Goal: Check status: Check status

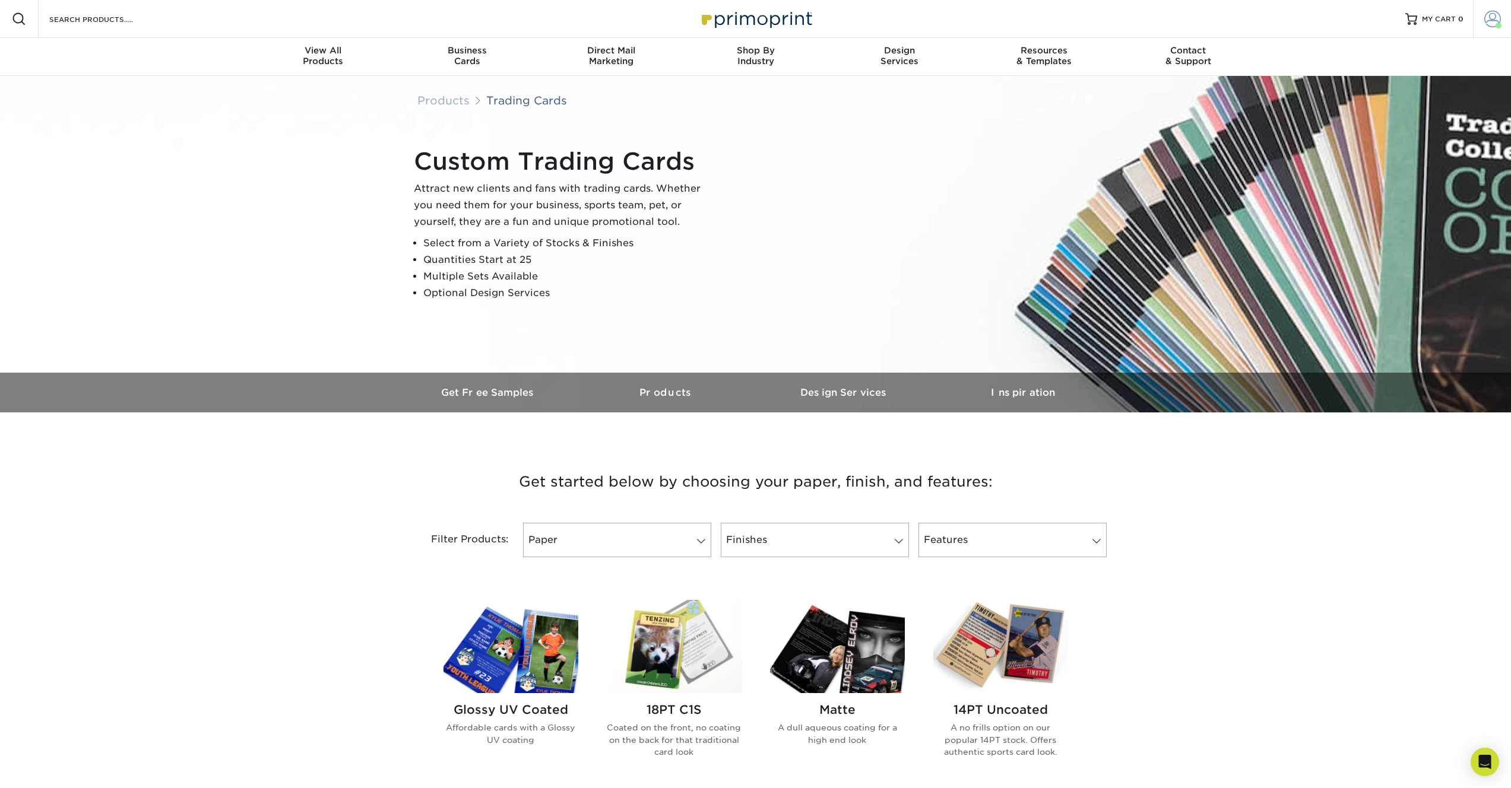
click at [1497, 15] on span at bounding box center [1492, 19] width 17 height 17
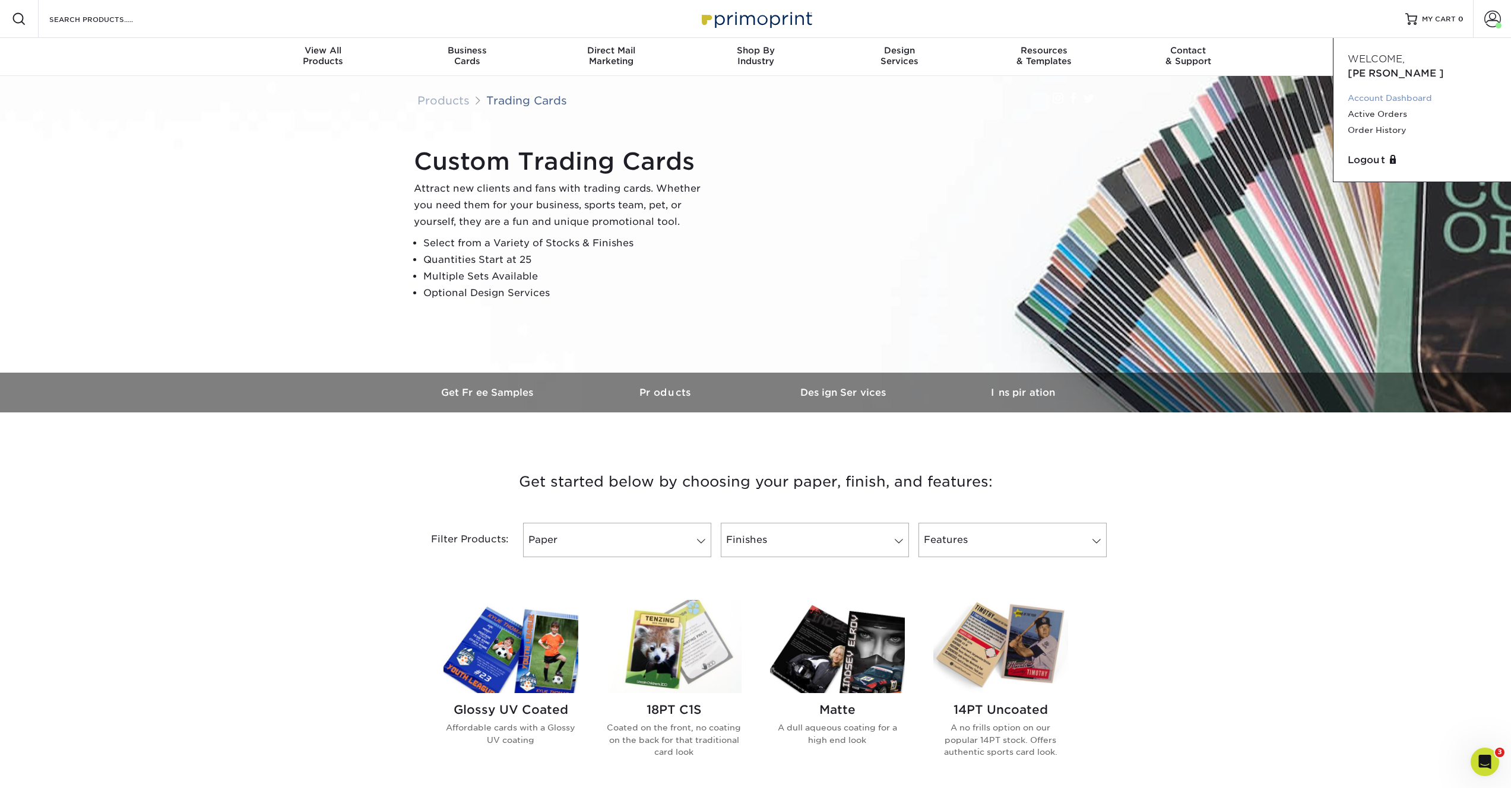
click at [1395, 90] on link "Account Dashboard" at bounding box center [1422, 98] width 149 height 16
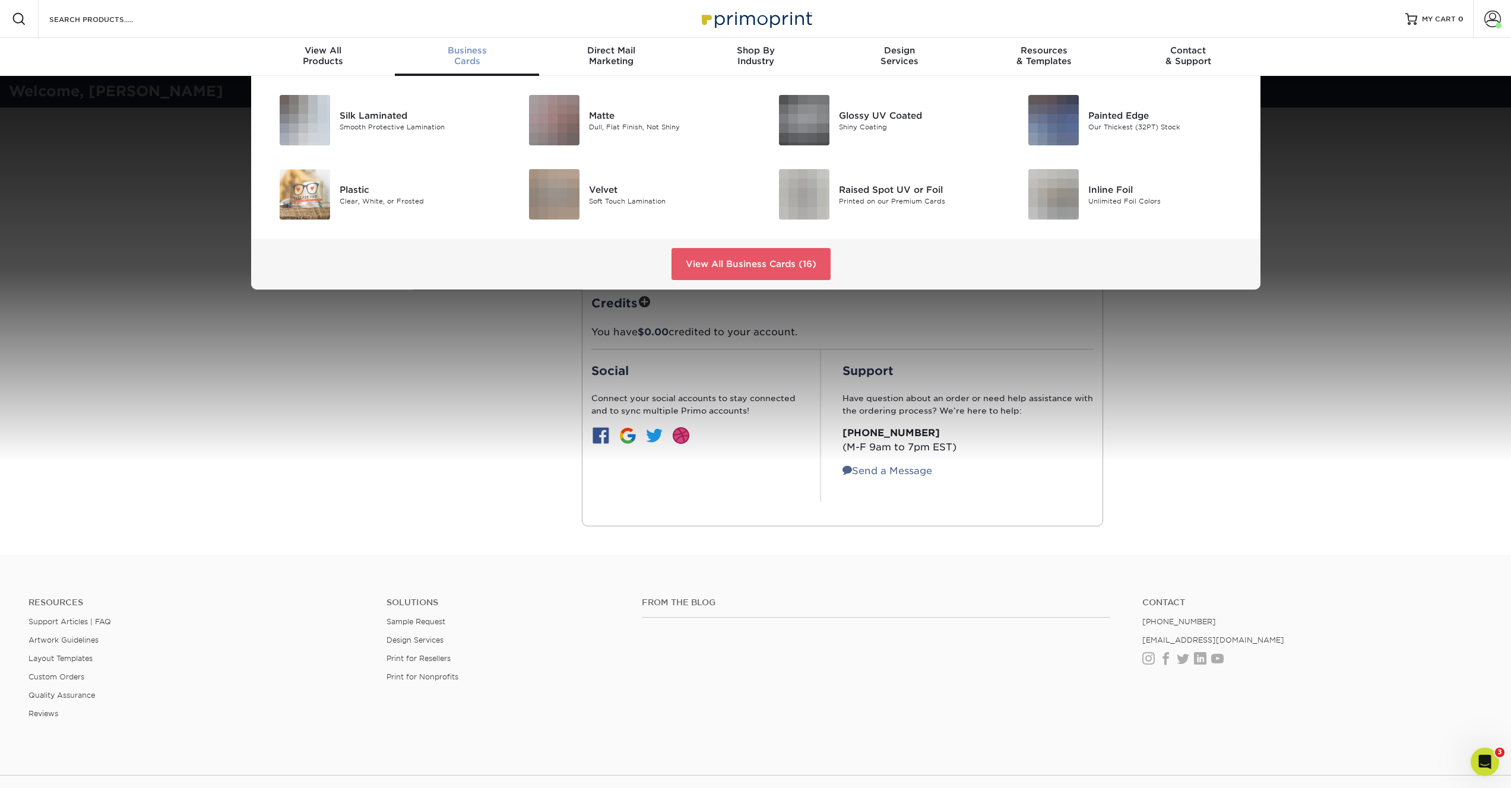
click at [452, 55] on span "Business" at bounding box center [467, 50] width 144 height 11
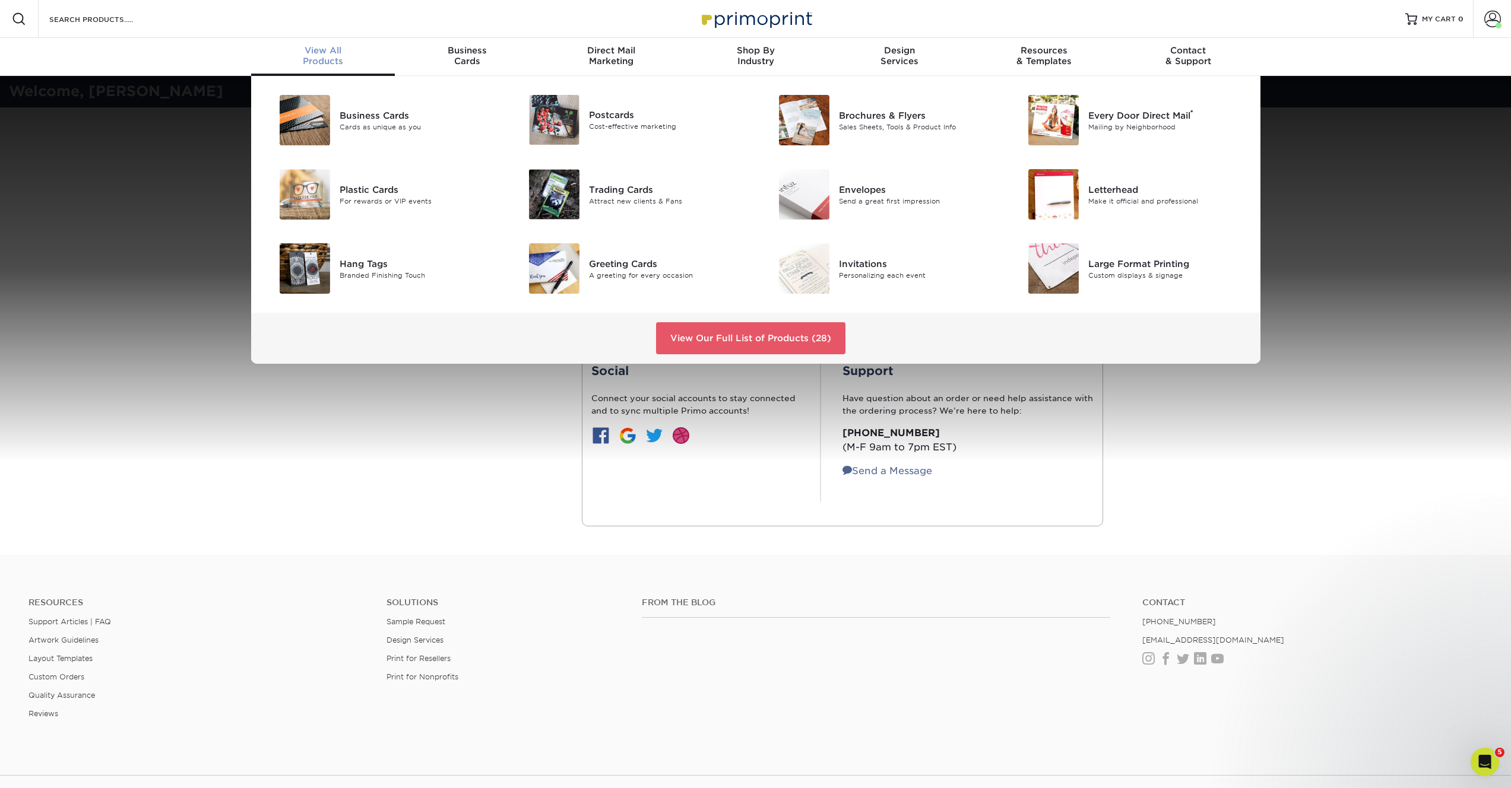
click at [308, 57] on div "View All Products" at bounding box center [323, 55] width 144 height 21
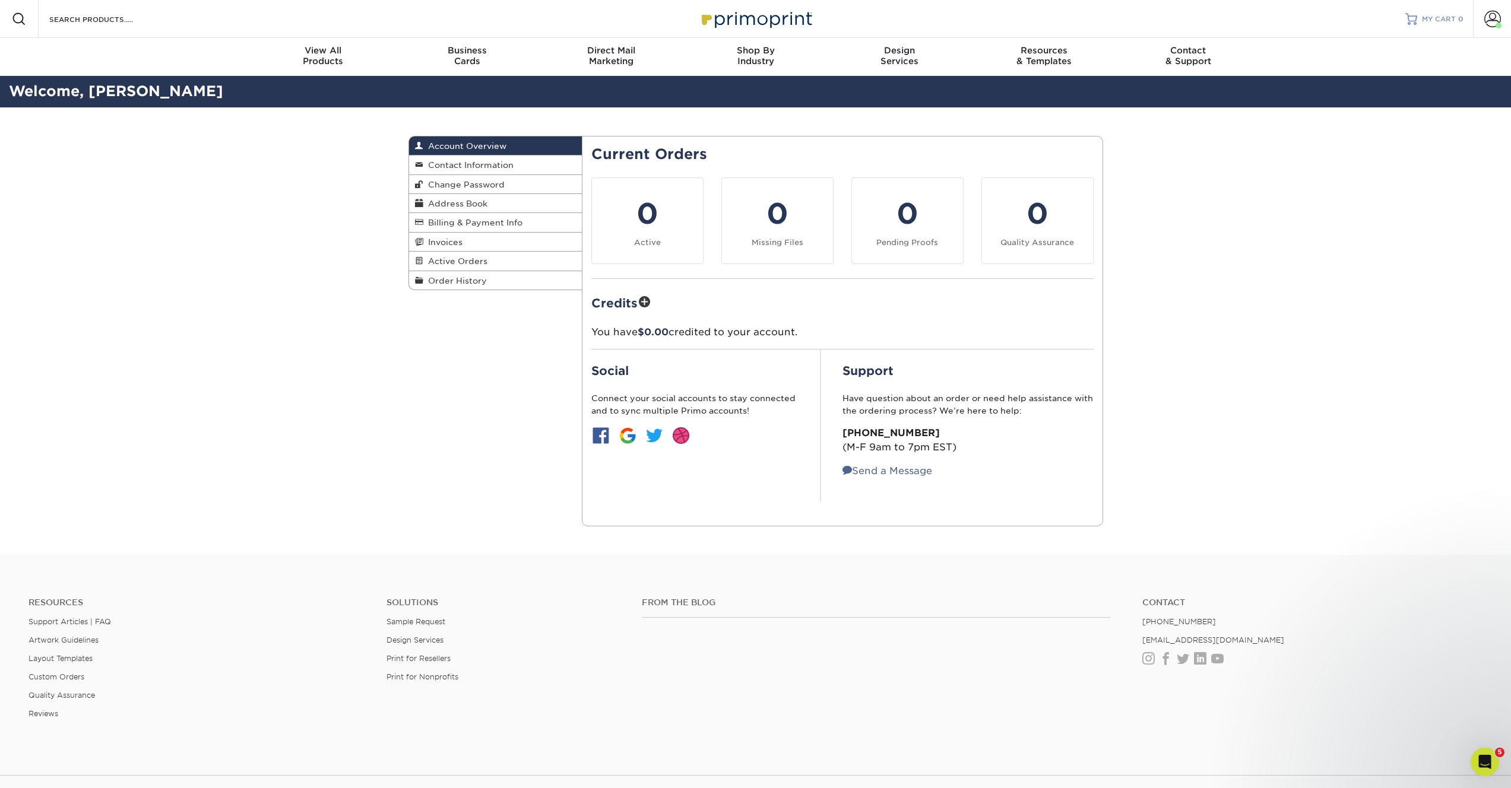
click at [1446, 16] on span "MY CART" at bounding box center [1439, 19] width 34 height 10
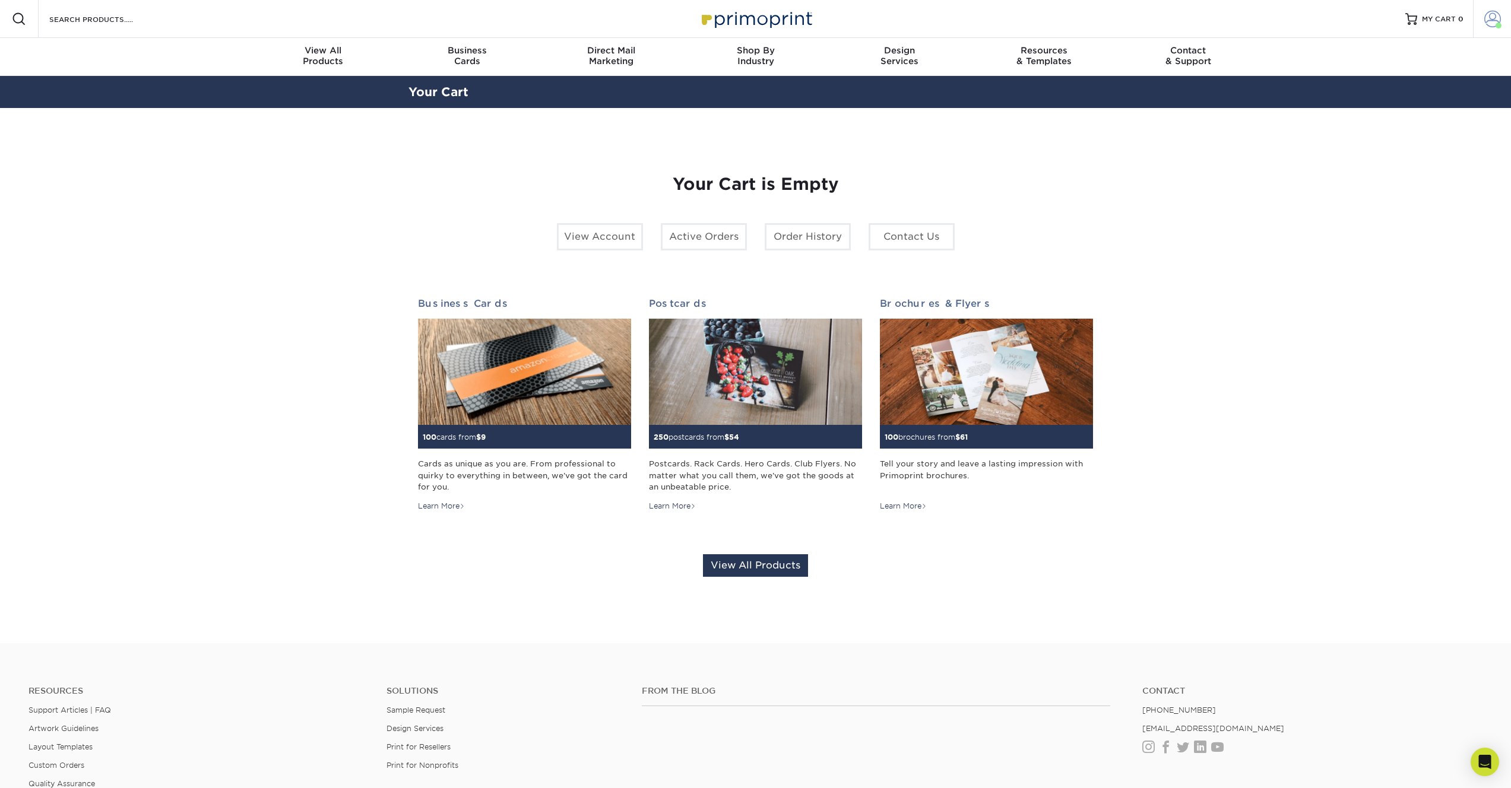
click at [1498, 18] on span at bounding box center [1492, 19] width 17 height 17
click at [1404, 90] on link "Account Dashboard" at bounding box center [1422, 98] width 149 height 16
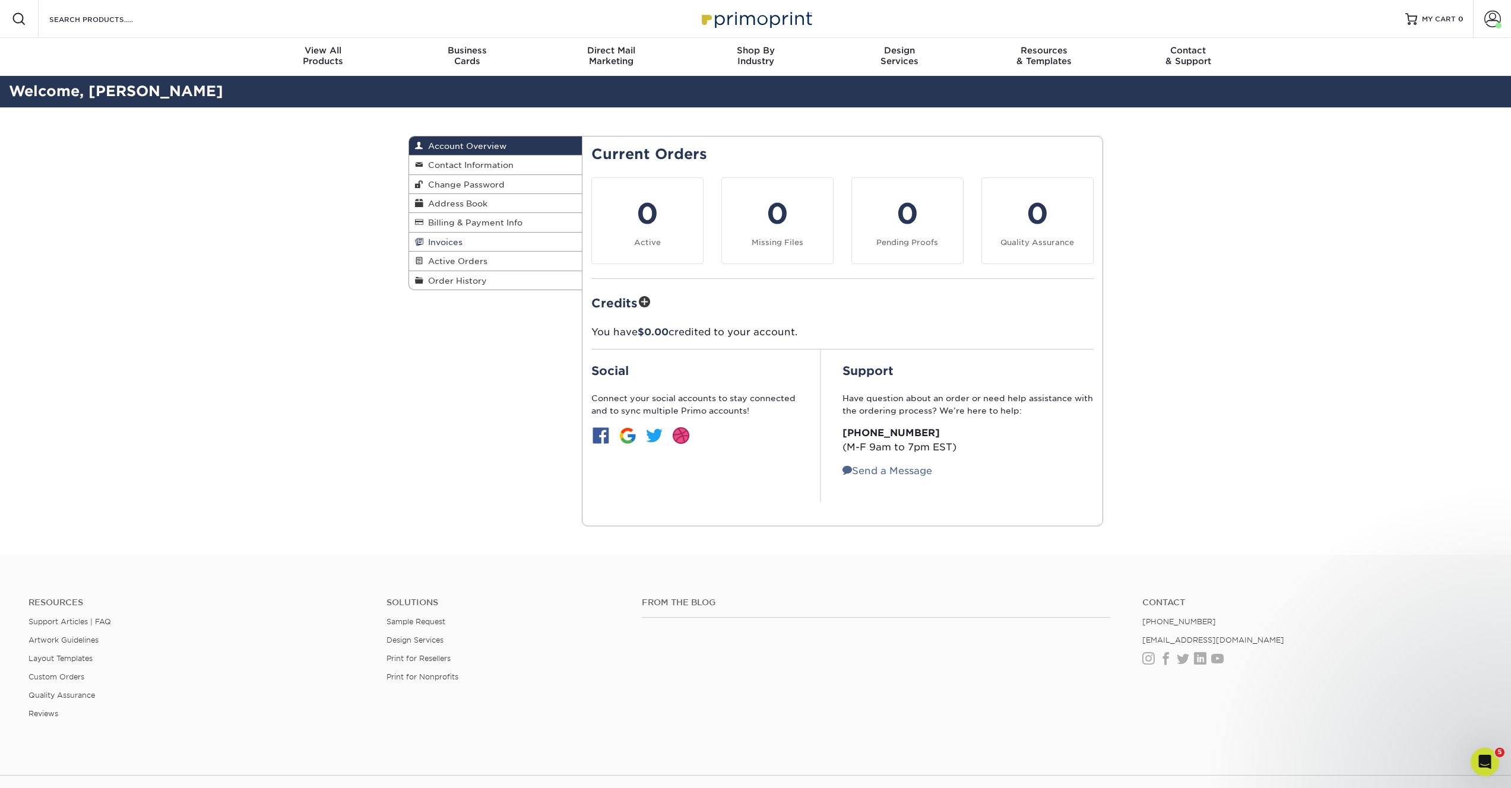
click at [458, 244] on span "Invoices" at bounding box center [442, 241] width 39 height 9
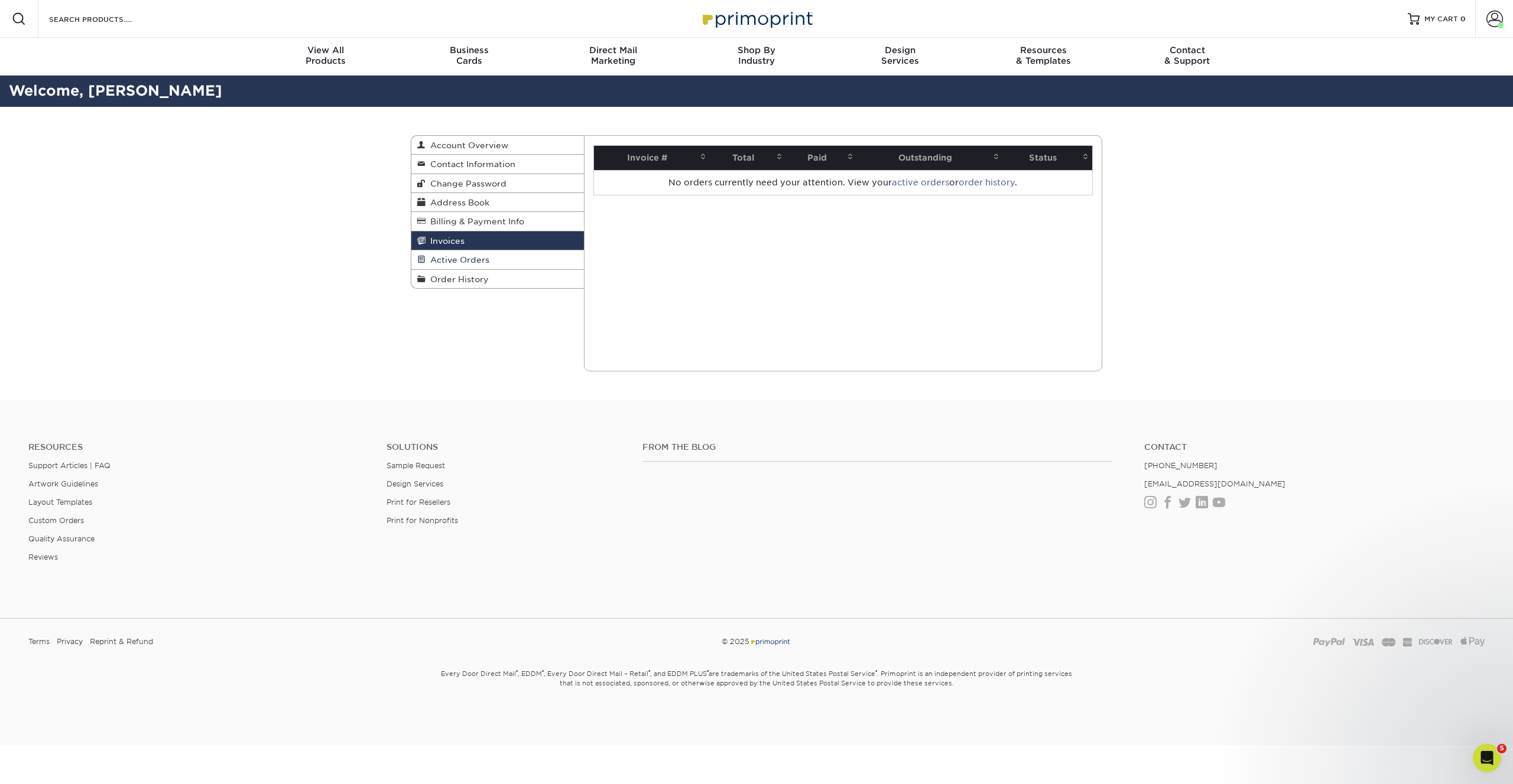
click at [456, 256] on link "Active Orders" at bounding box center [497, 260] width 172 height 19
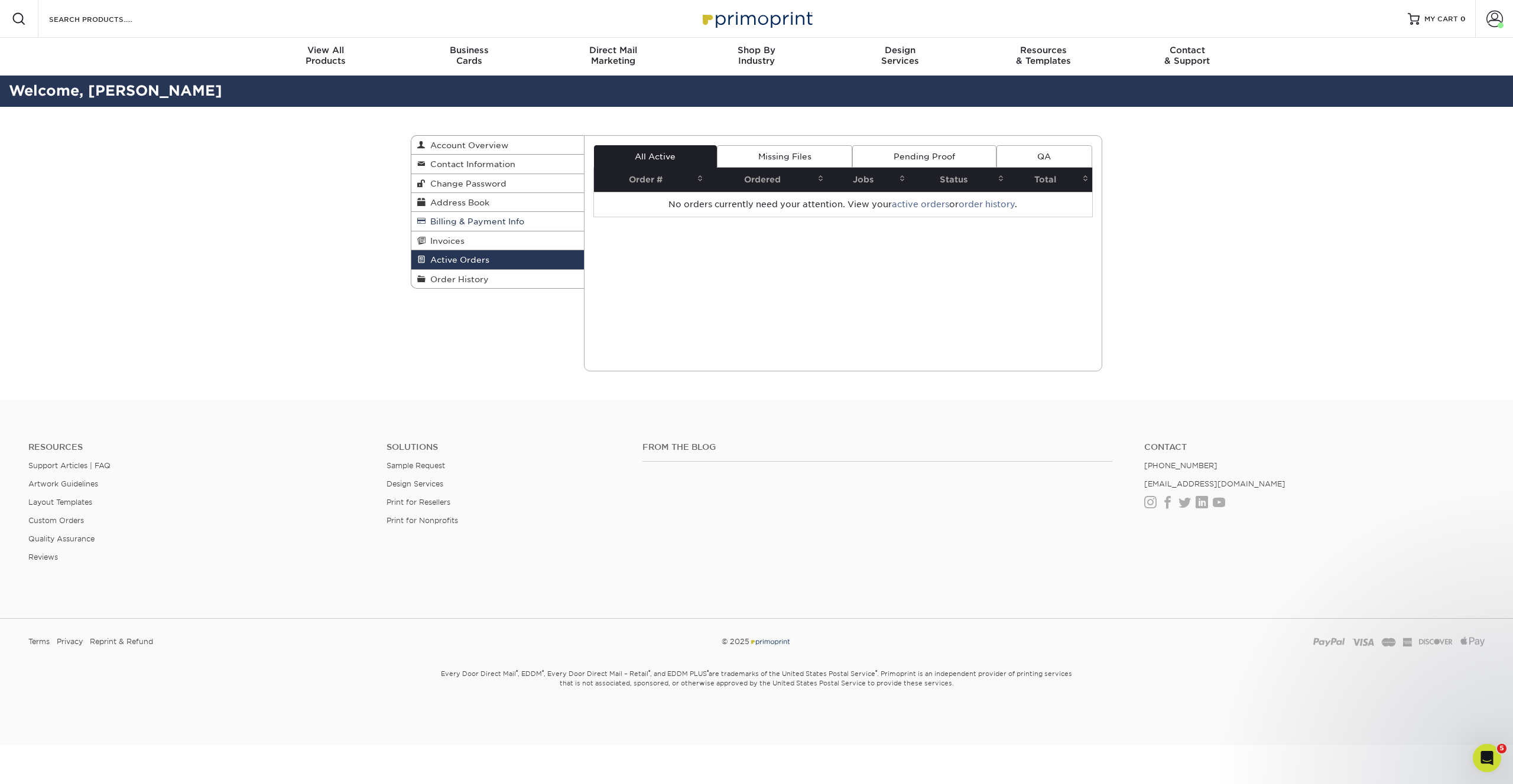
click at [455, 220] on span "Billing & Payment Info" at bounding box center [474, 221] width 99 height 9
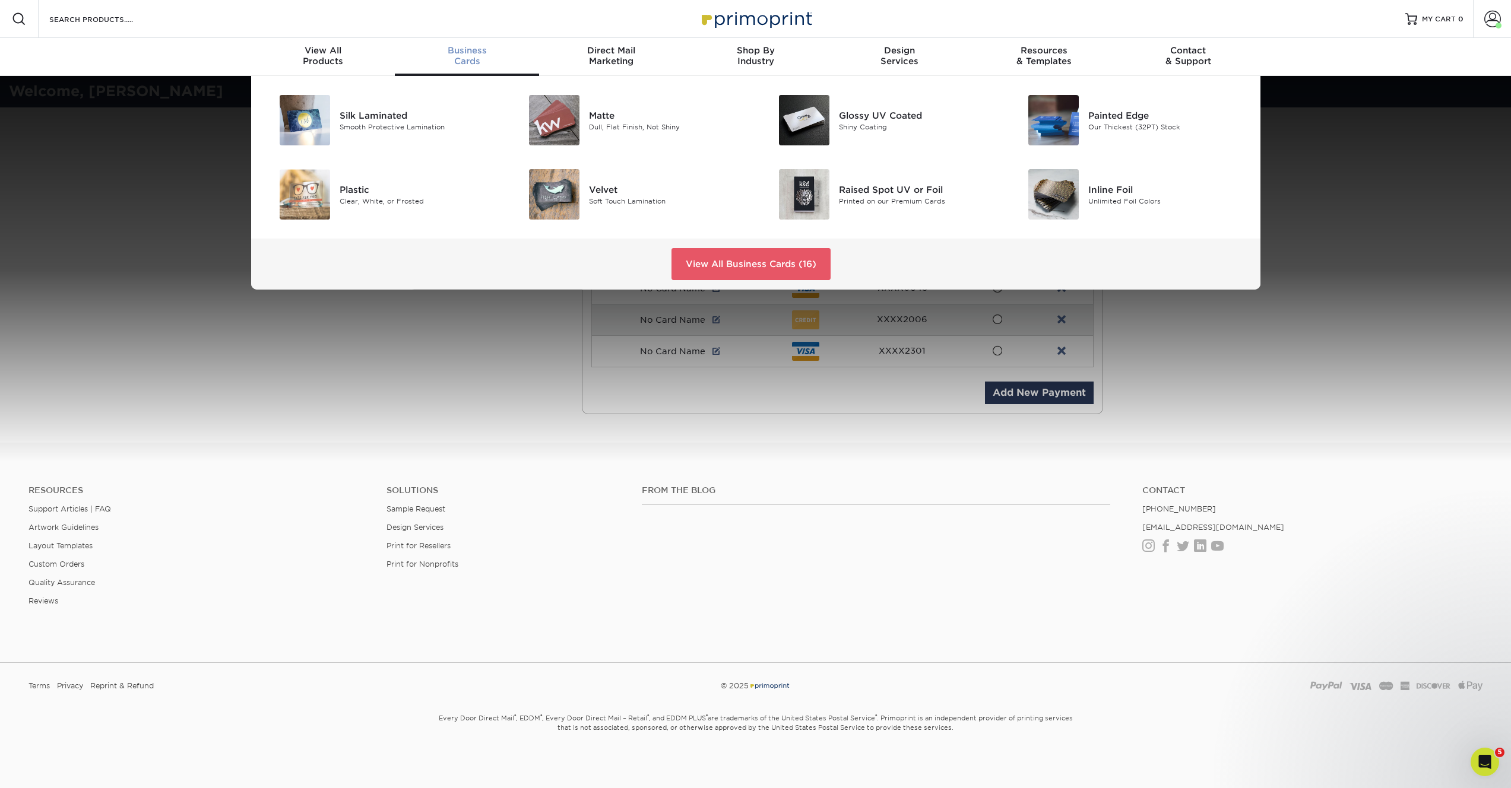
click at [464, 61] on div "Business Cards" at bounding box center [467, 55] width 144 height 21
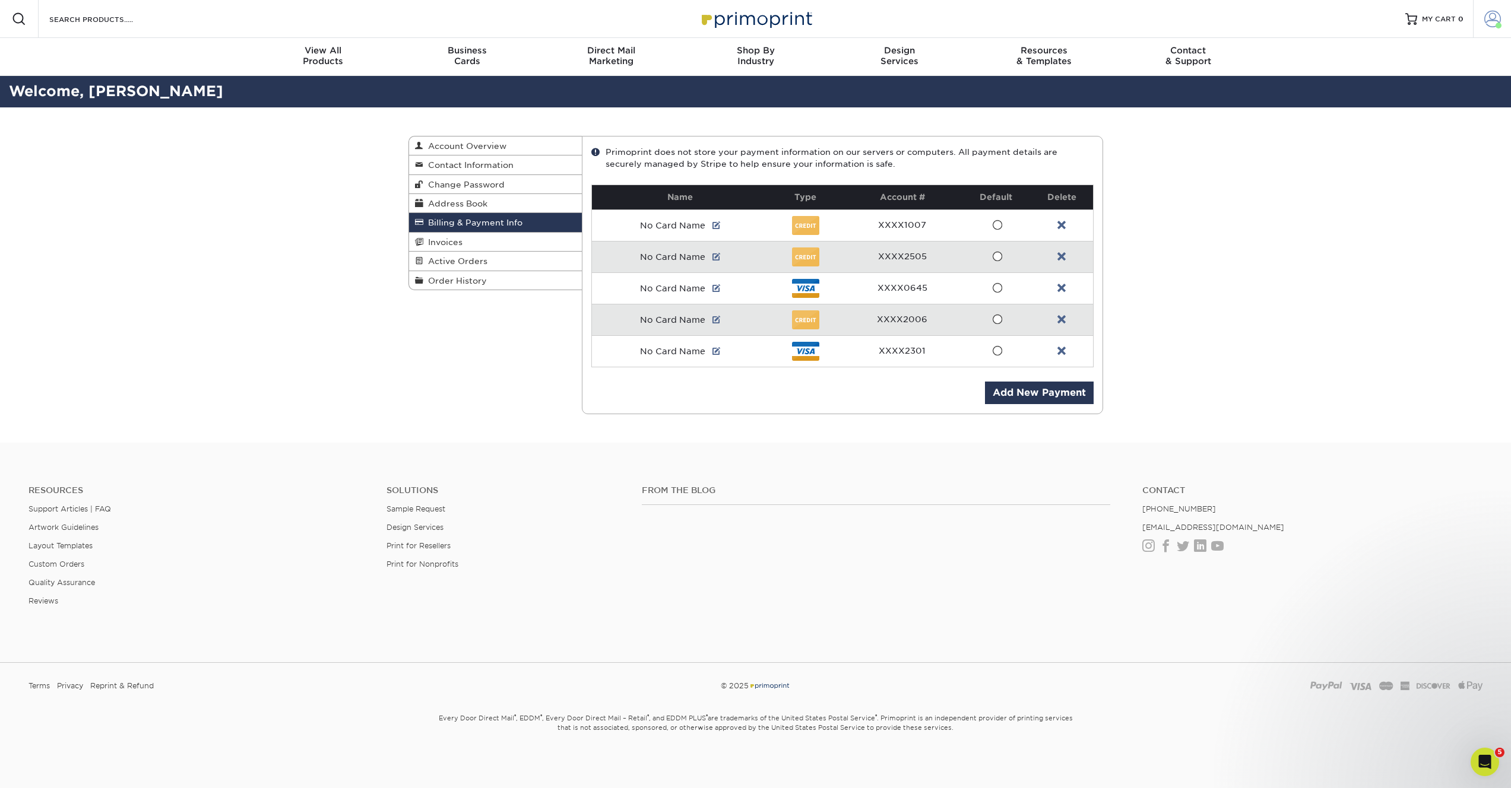
click at [1489, 19] on span at bounding box center [1492, 19] width 17 height 17
click at [1392, 122] on link "Order History" at bounding box center [1422, 130] width 149 height 16
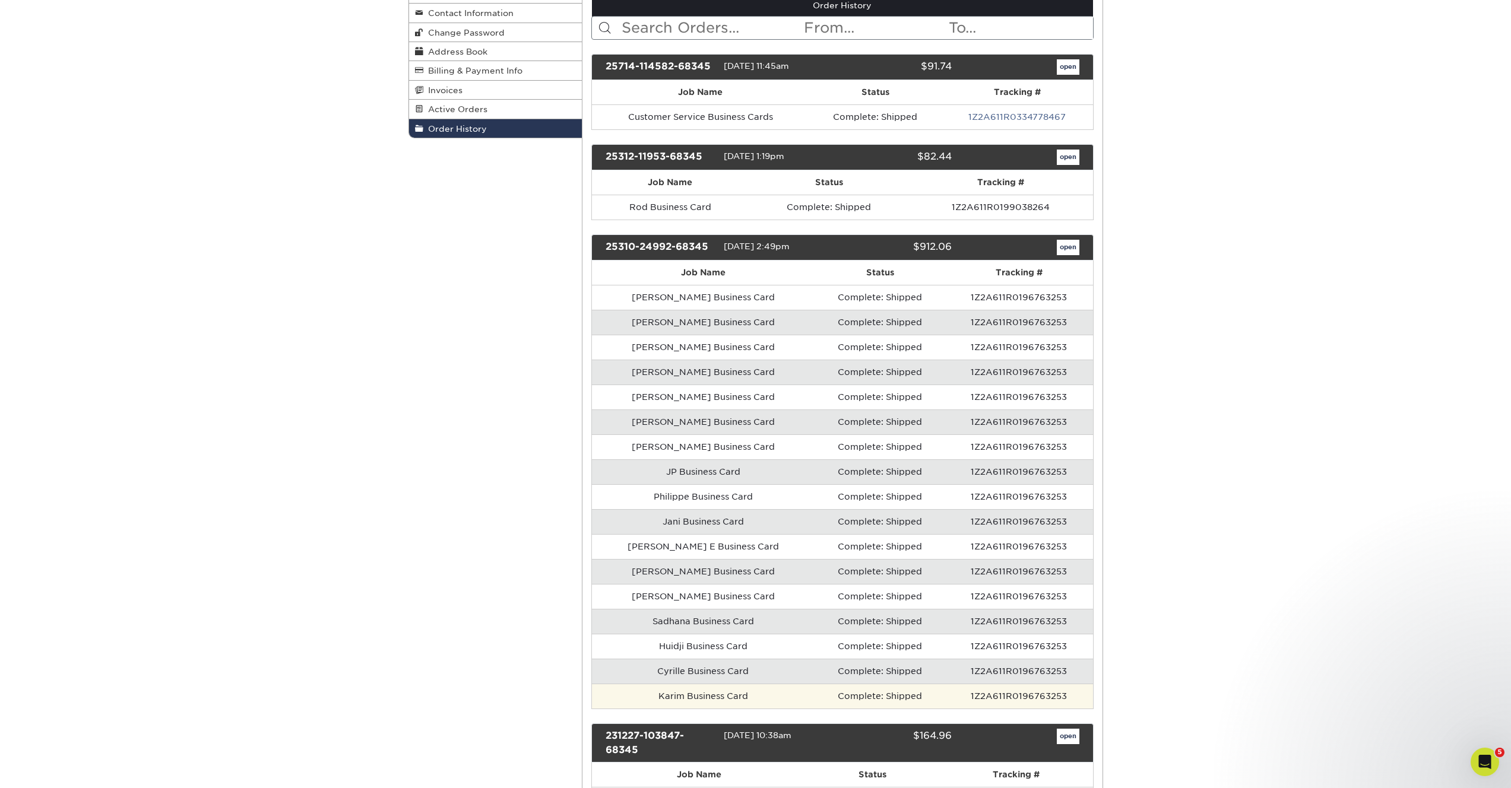
scroll to position [184, 0]
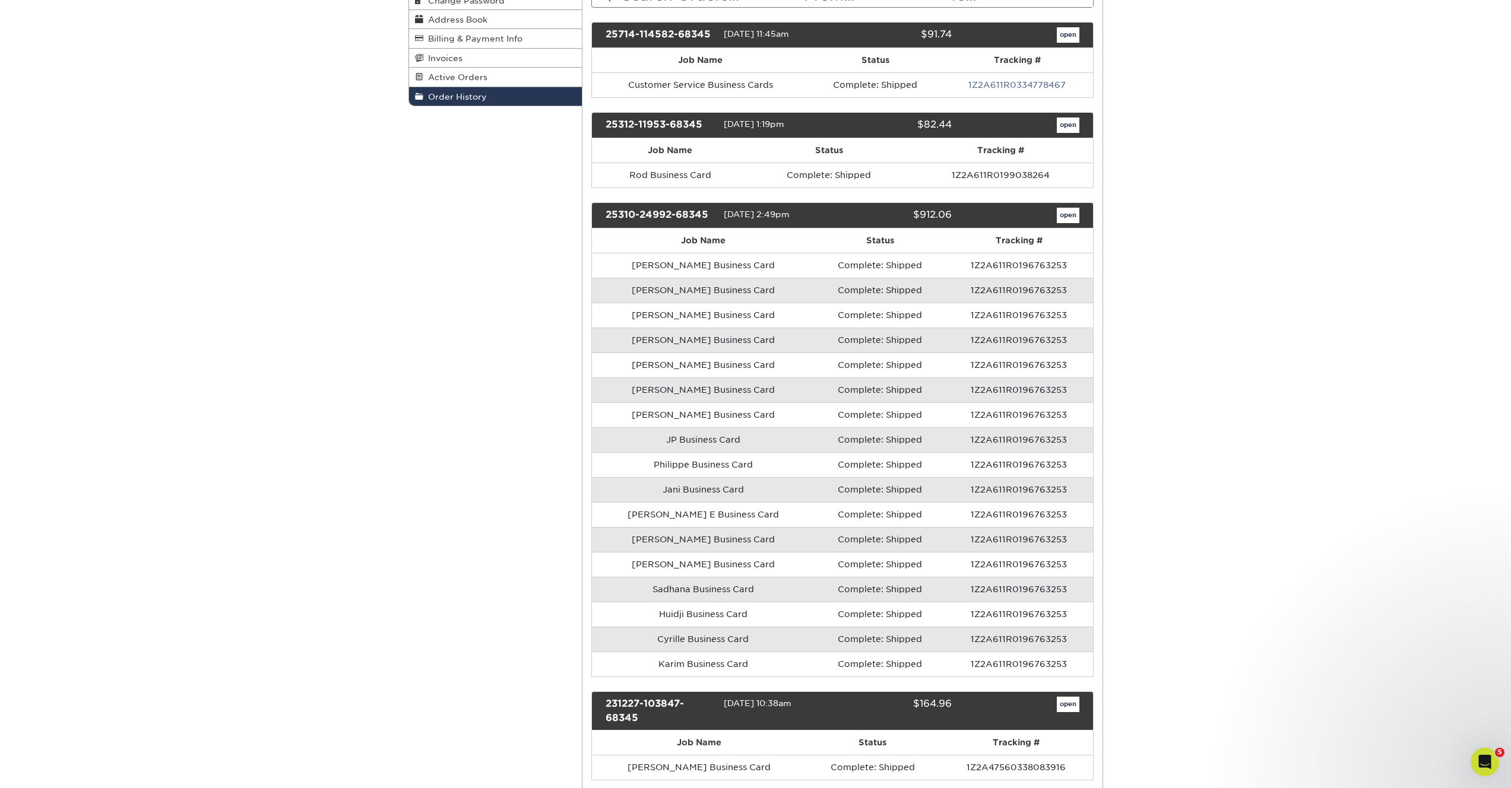
click at [997, 587] on td "1Z2A611R0196763253" at bounding box center [1018, 589] width 147 height 25
click at [679, 589] on td "Sadhana Business Card" at bounding box center [703, 589] width 223 height 25
click at [625, 591] on td "Sadhana Business Card" at bounding box center [703, 589] width 223 height 25
drag, startPoint x: 629, startPoint y: 588, endPoint x: 1040, endPoint y: 597, distance: 410.9
click at [1040, 597] on tr "Sadhana Business Card Complete: Shipped 1Z2A611R0196763253" at bounding box center [842, 589] width 501 height 25
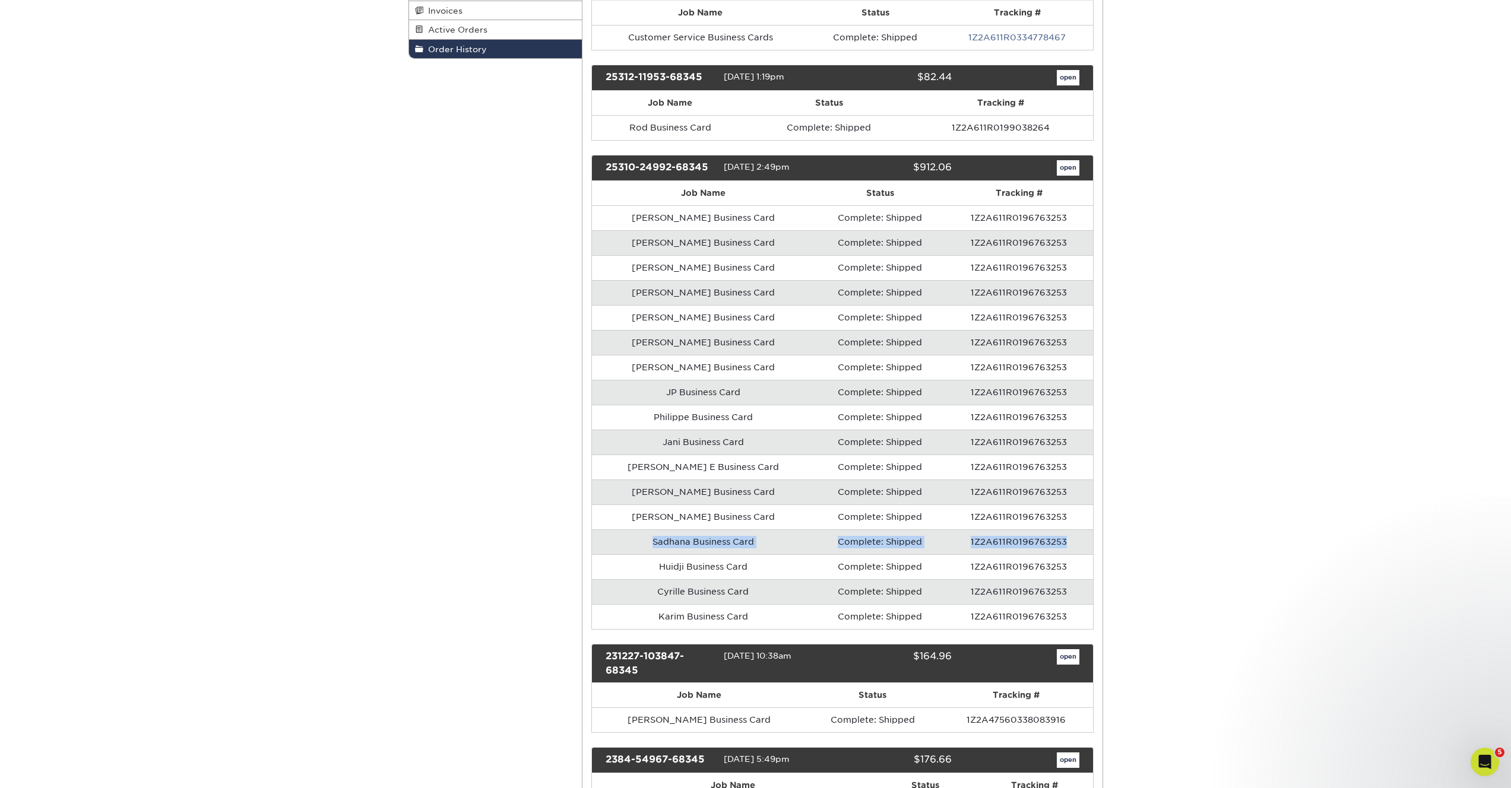
scroll to position [273, 0]
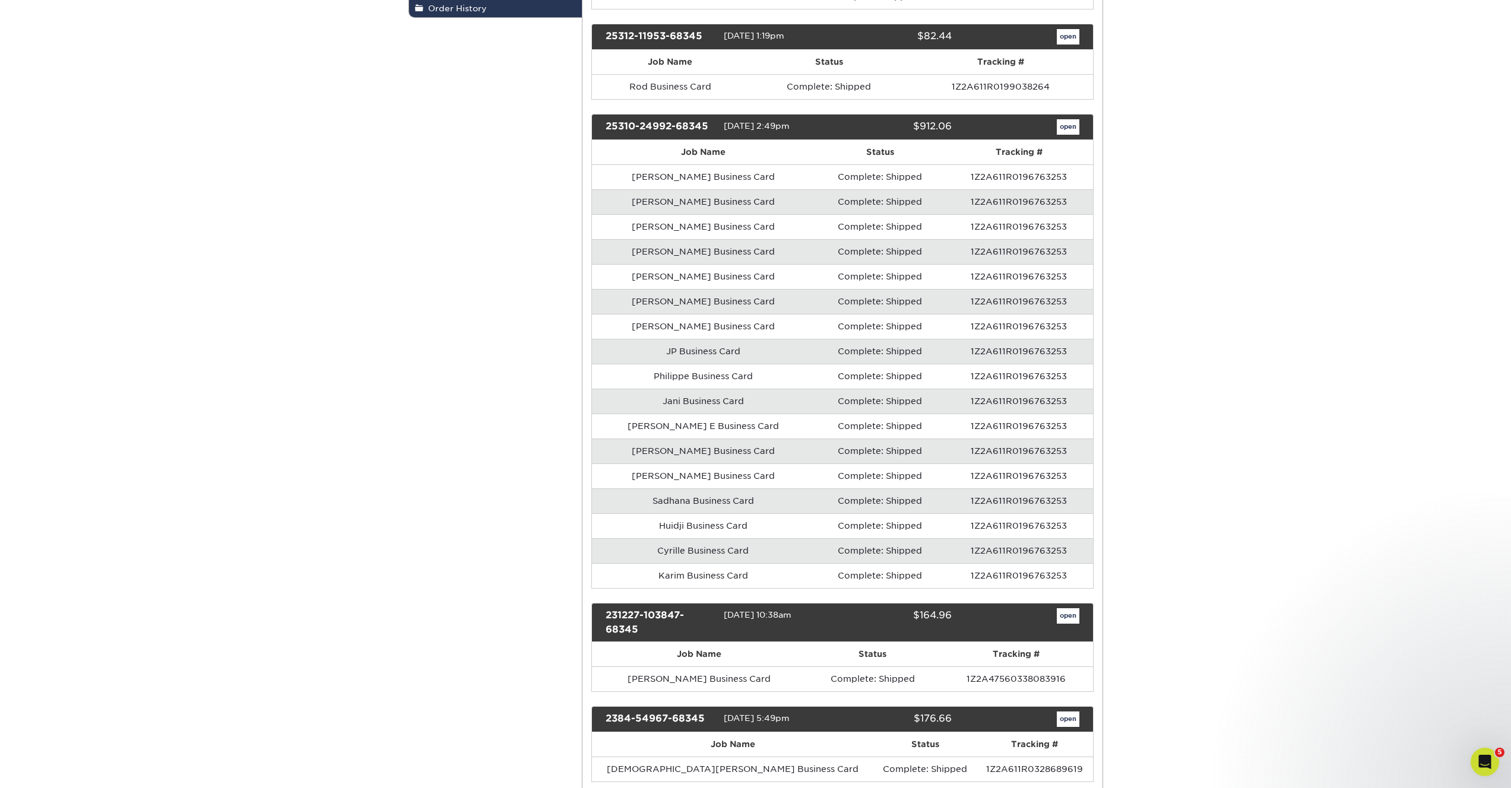
click at [1137, 400] on div "Order History Account Overview Contact Information Change Password Address Book…" at bounding box center [755, 627] width 1511 height 1585
click at [644, 499] on td "Sadhana Business Card" at bounding box center [703, 501] width 223 height 25
click at [1196, 492] on div "Order History Account Overview Contact Information Change Password Address Book…" at bounding box center [755, 627] width 1511 height 1585
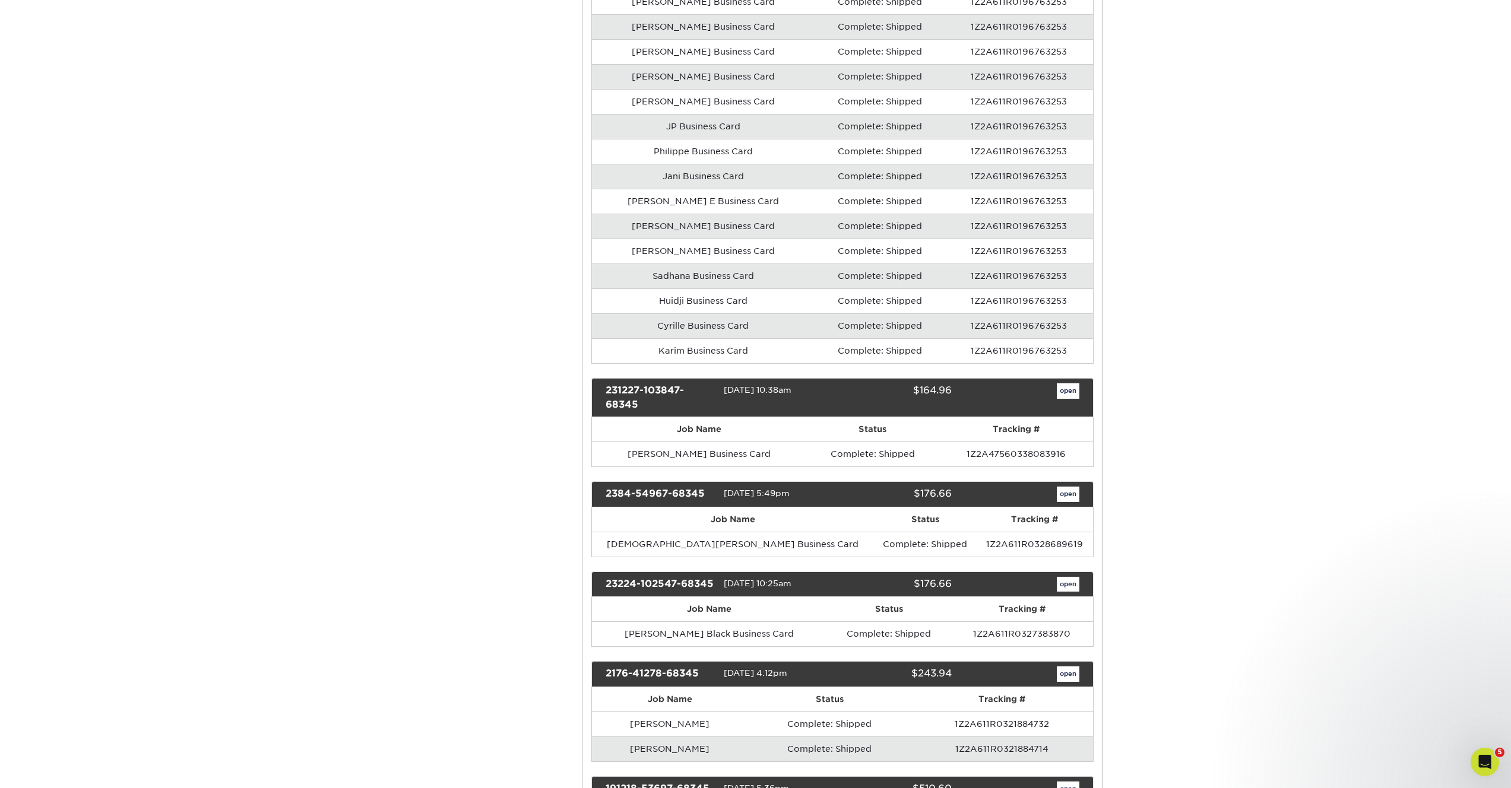
scroll to position [286, 0]
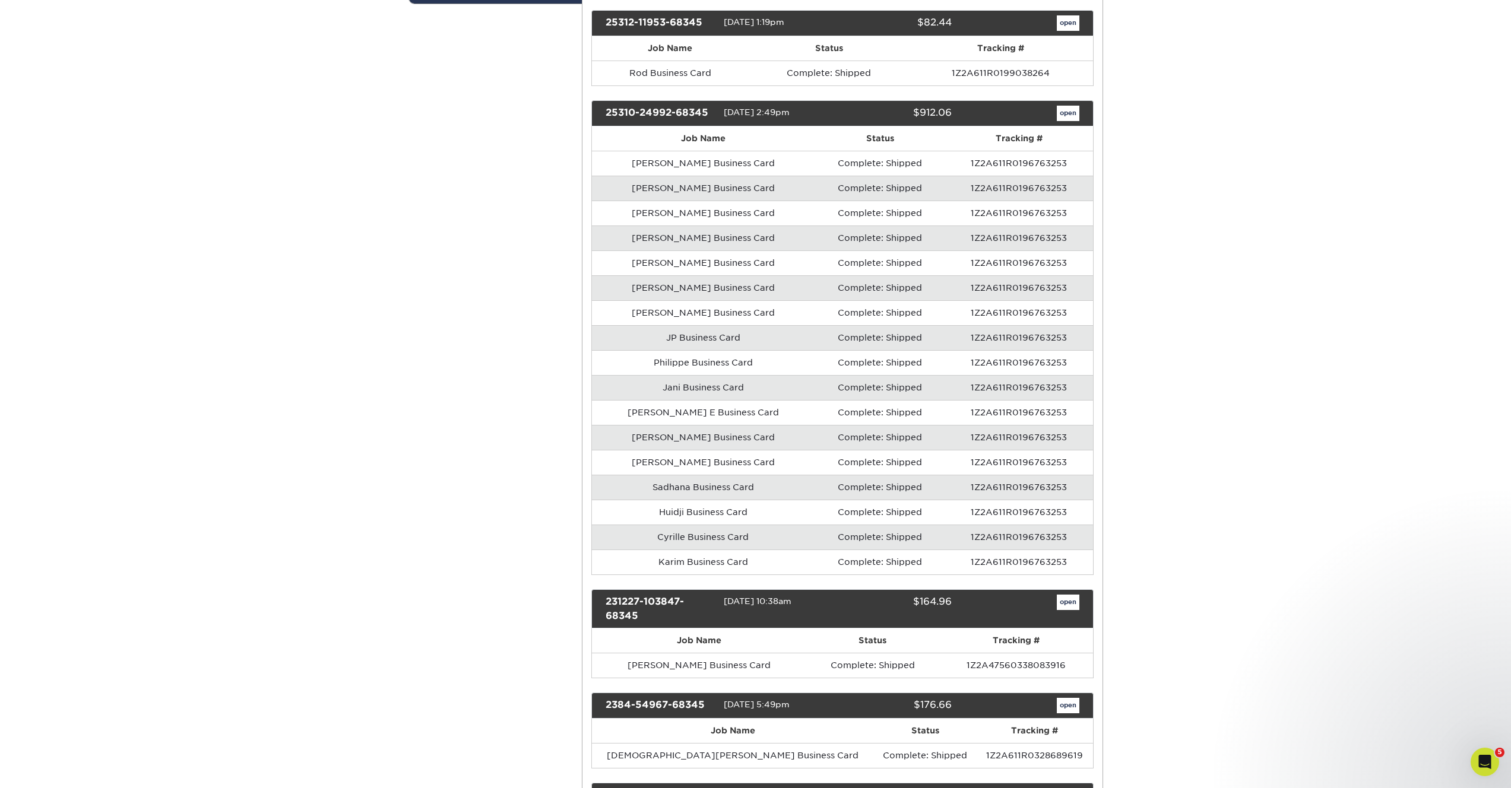
click at [992, 493] on td "1Z2A611R0196763253" at bounding box center [1018, 487] width 147 height 25
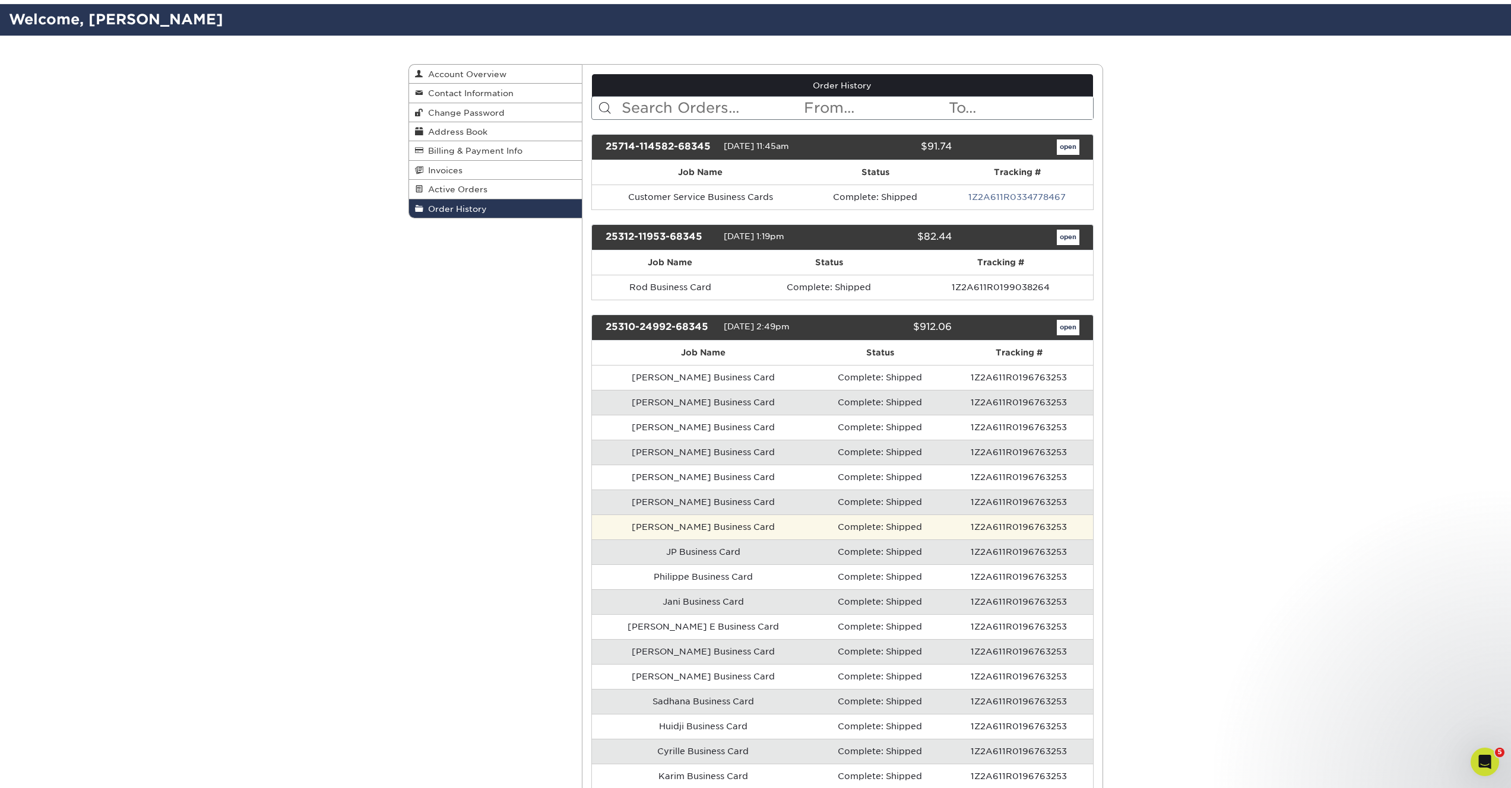
scroll to position [31, 0]
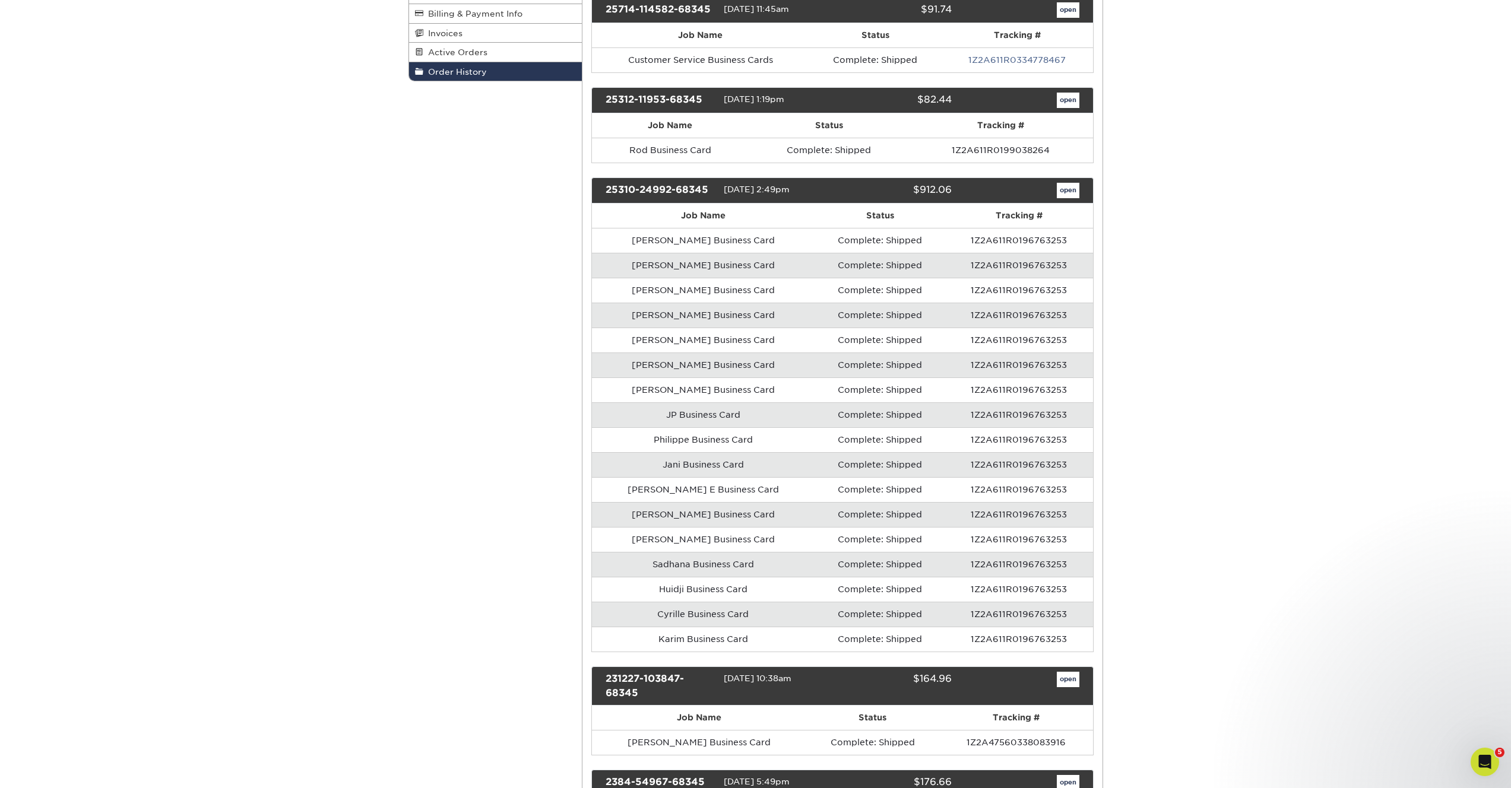
scroll to position [249, 0]
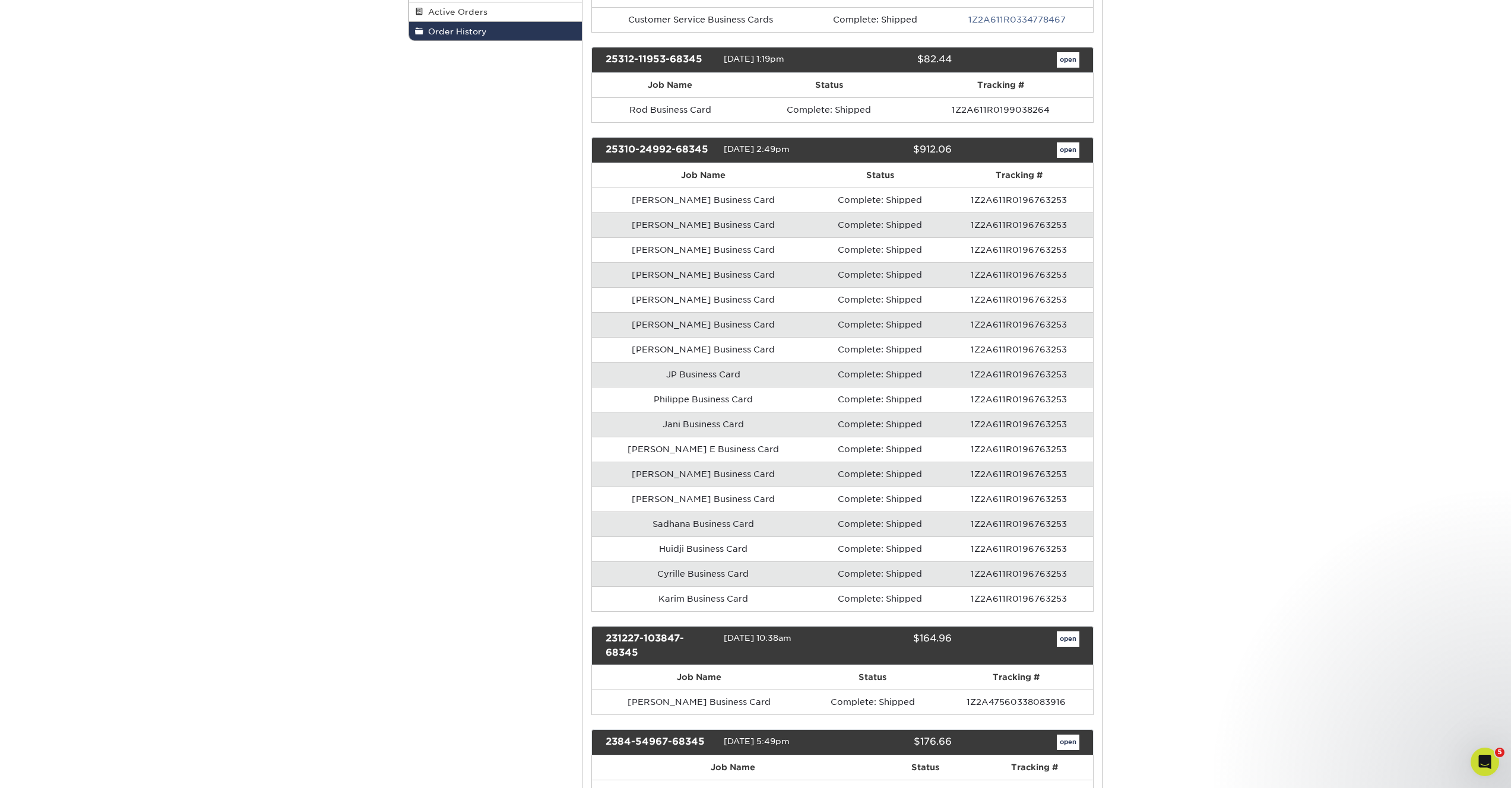
click at [672, 518] on td "Sadhana Business Card" at bounding box center [703, 524] width 223 height 25
click at [1033, 533] on td "1Z2A611R0196763253" at bounding box center [1018, 524] width 147 height 25
click at [1034, 526] on td "1Z2A611R0196763253" at bounding box center [1018, 524] width 147 height 25
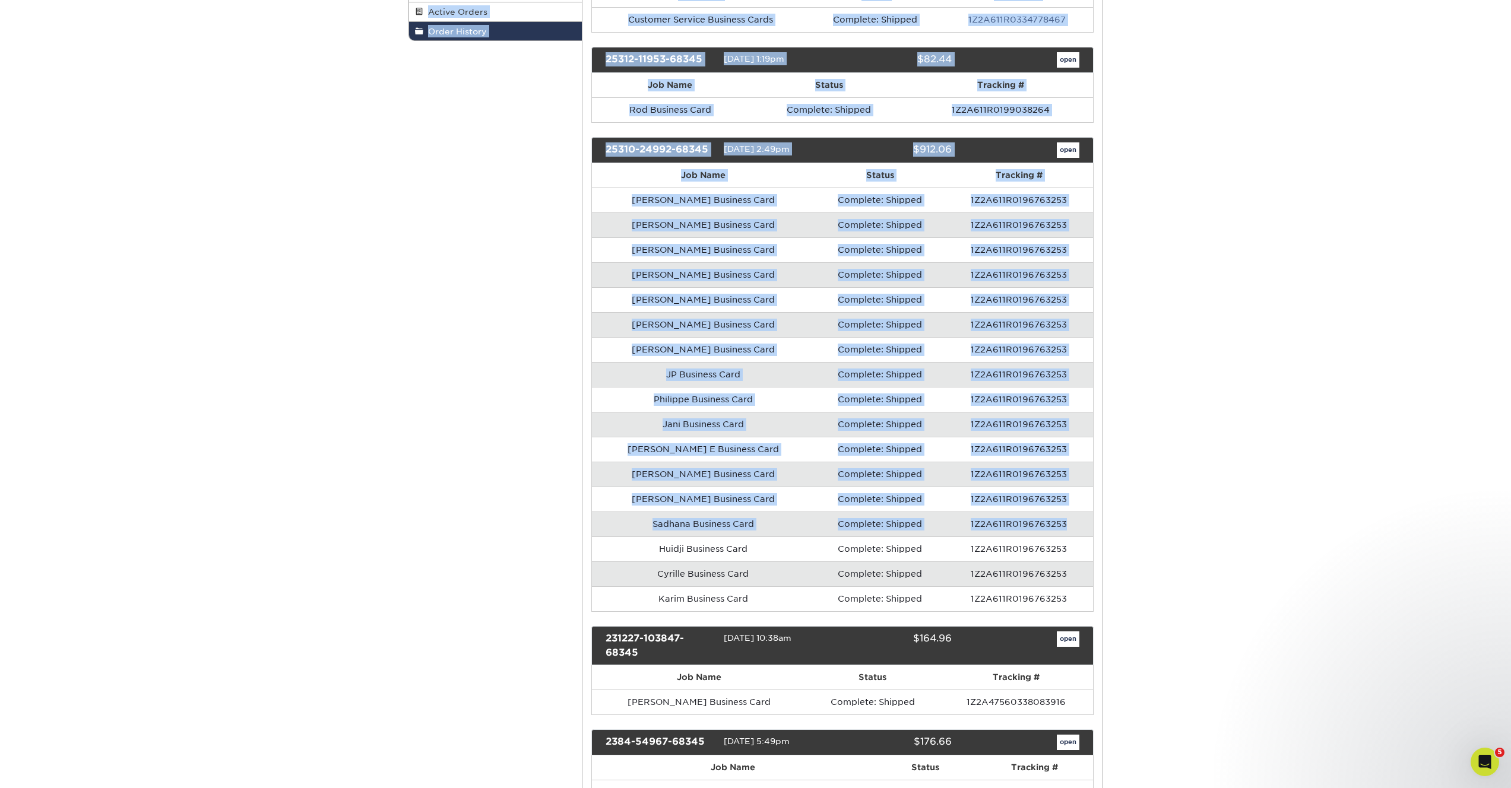
drag, startPoint x: 1067, startPoint y: 525, endPoint x: 530, endPoint y: 525, distance: 537.3
click at [530, 525] on div "Order History Account Overview Contact Information Change Password Address Book…" at bounding box center [756, 650] width 712 height 1585
click at [653, 502] on td "Bonnie Business Card" at bounding box center [703, 499] width 223 height 25
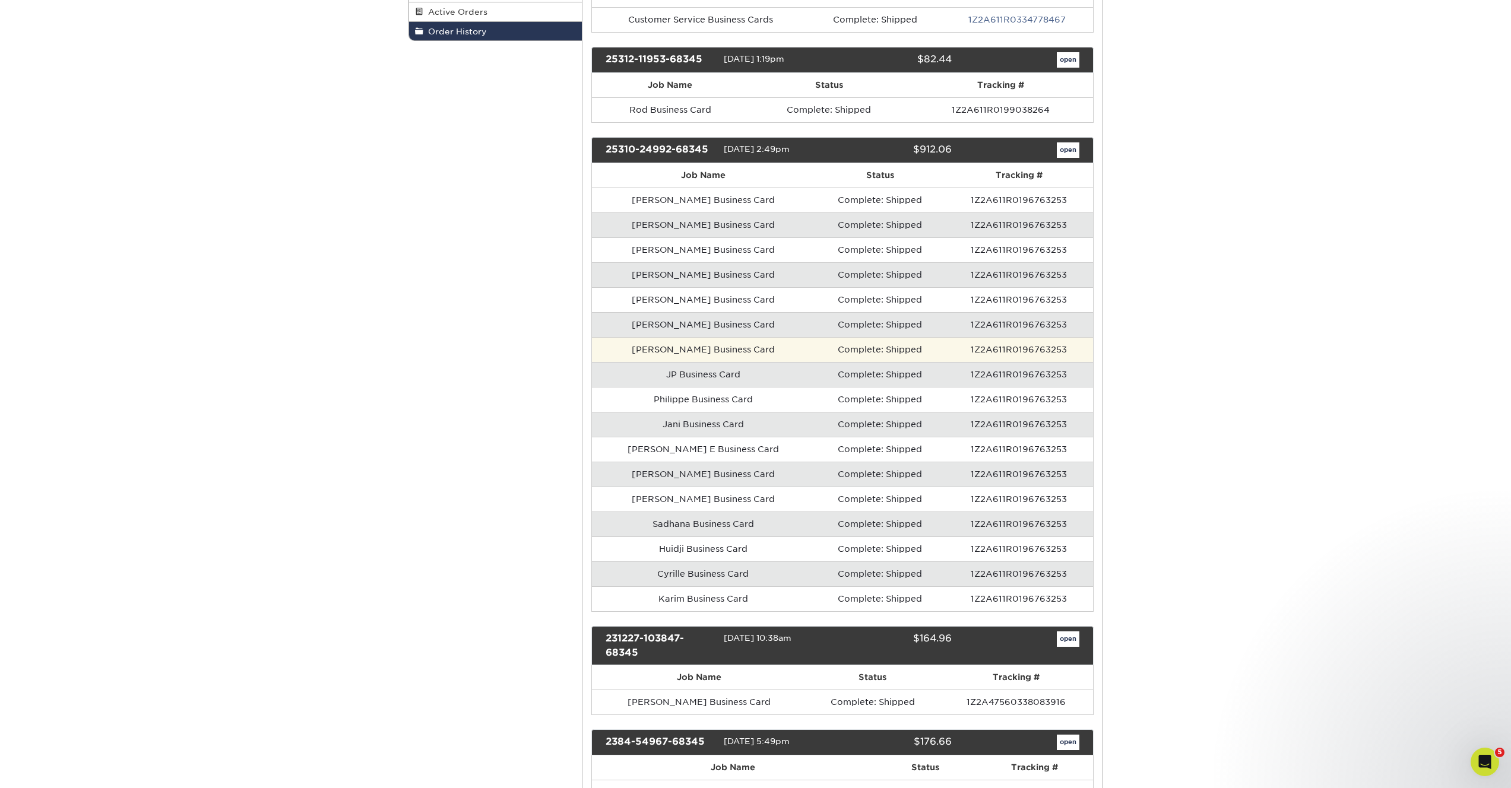
scroll to position [26, 0]
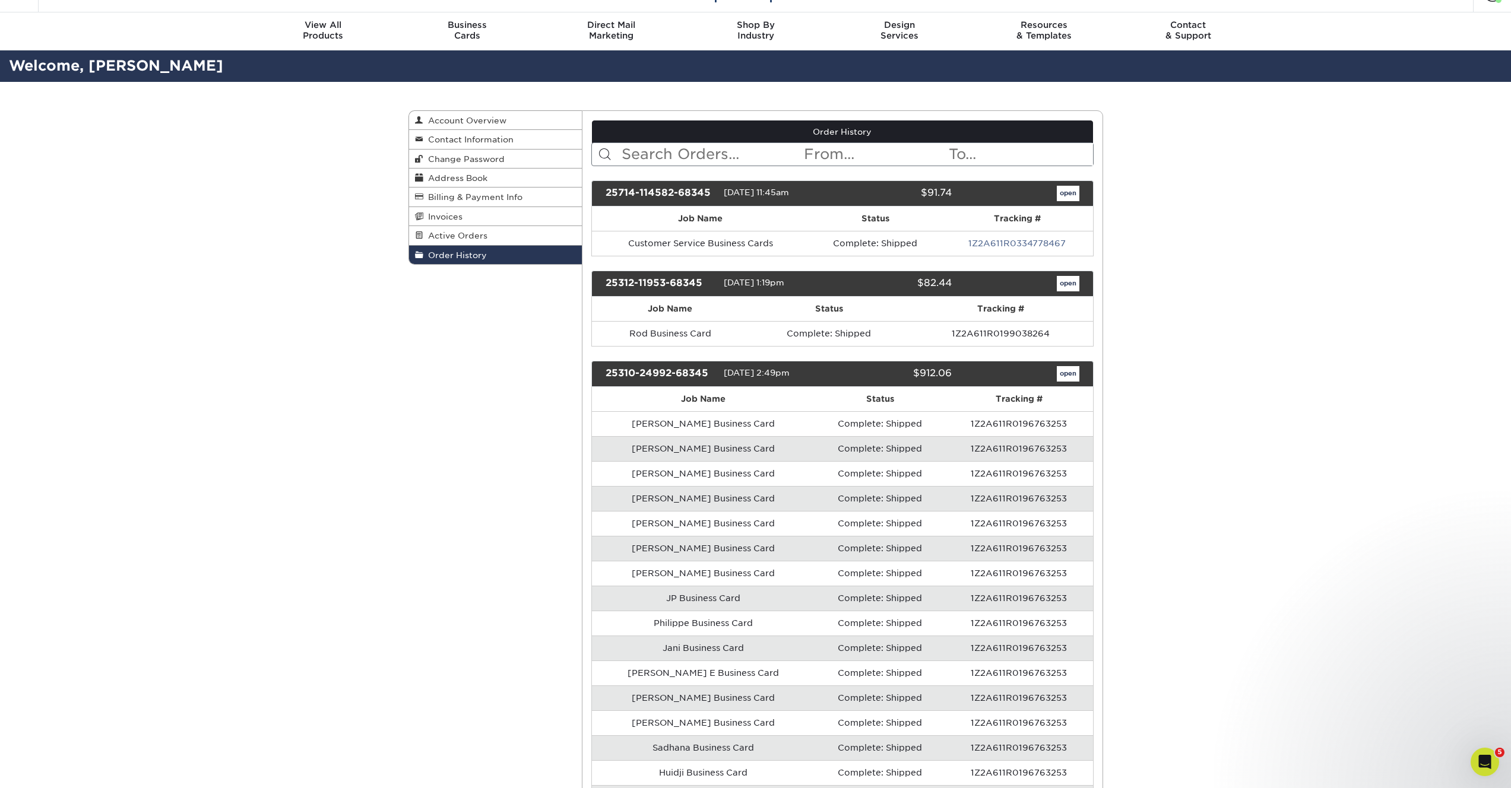
click at [715, 427] on td "Jackie Business Card" at bounding box center [703, 423] width 223 height 25
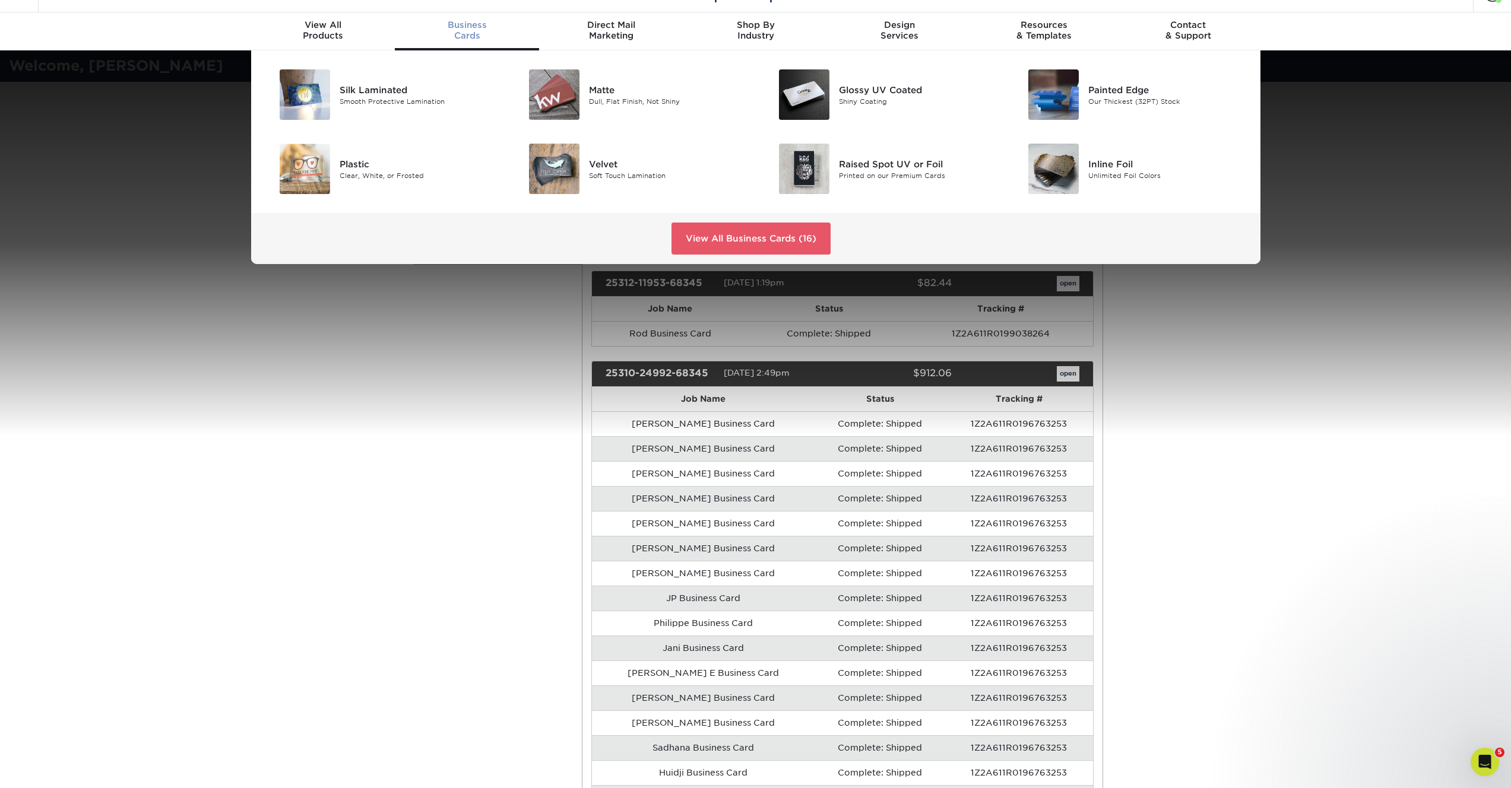
click at [1350, 235] on div "Silk Laminated Smooth Protective Lamination Matte Dull, Flat Finish, Not Shiny" at bounding box center [755, 157] width 1511 height 214
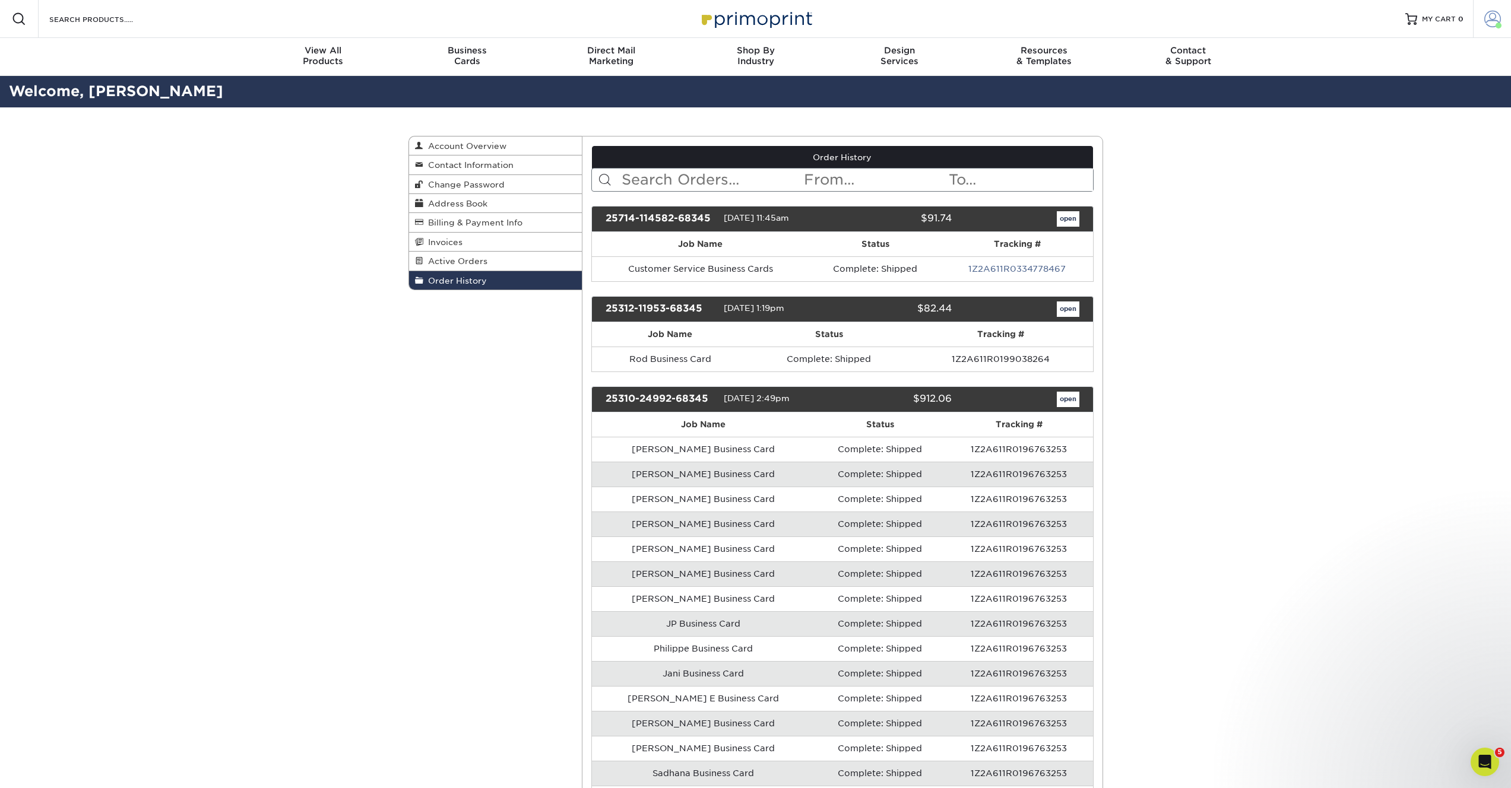
click at [1490, 22] on span at bounding box center [1492, 19] width 17 height 17
click at [1393, 90] on link "Account Dashboard" at bounding box center [1422, 98] width 149 height 16
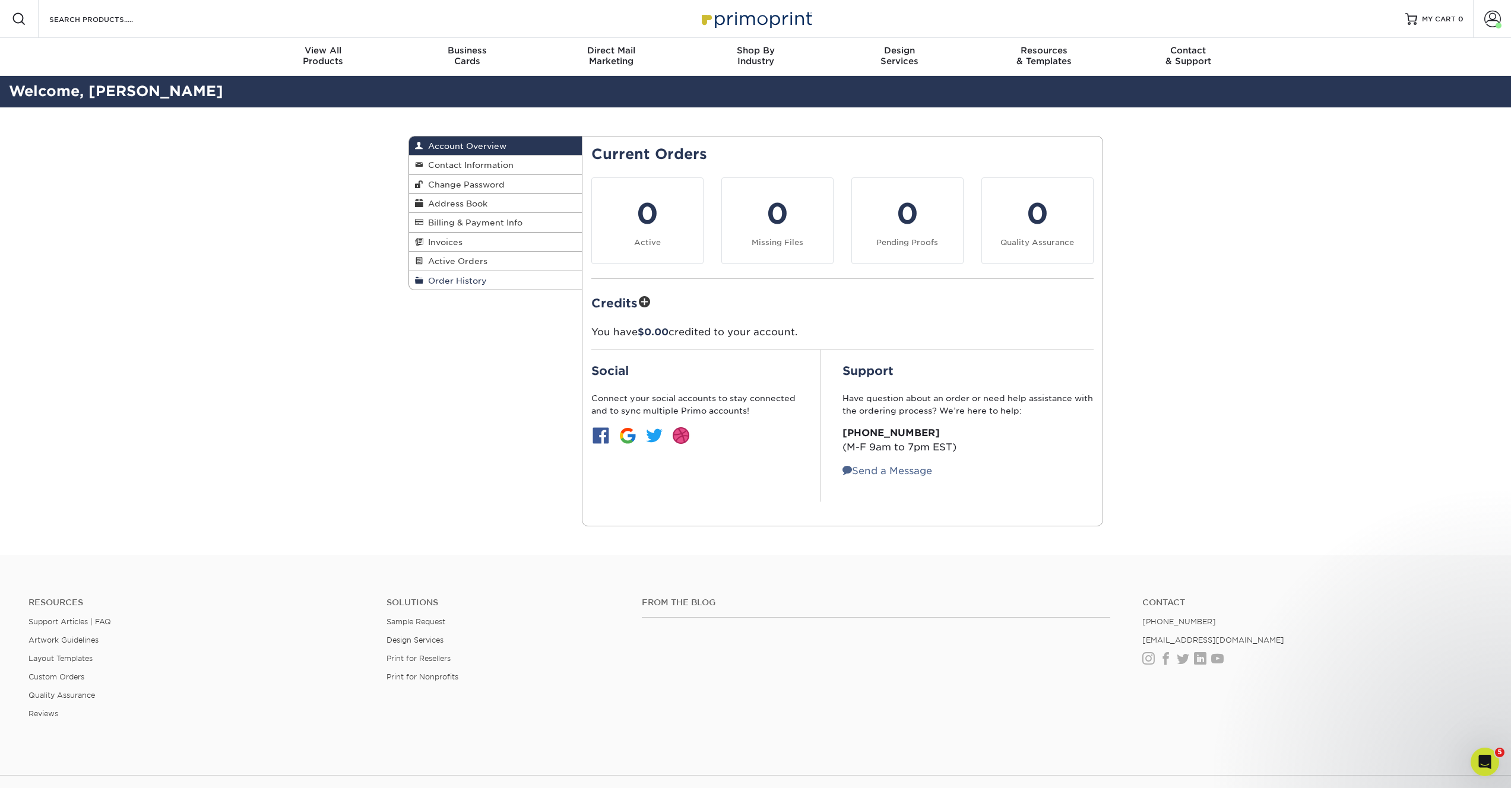
click at [462, 283] on span "Order History" at bounding box center [455, 280] width 64 height 9
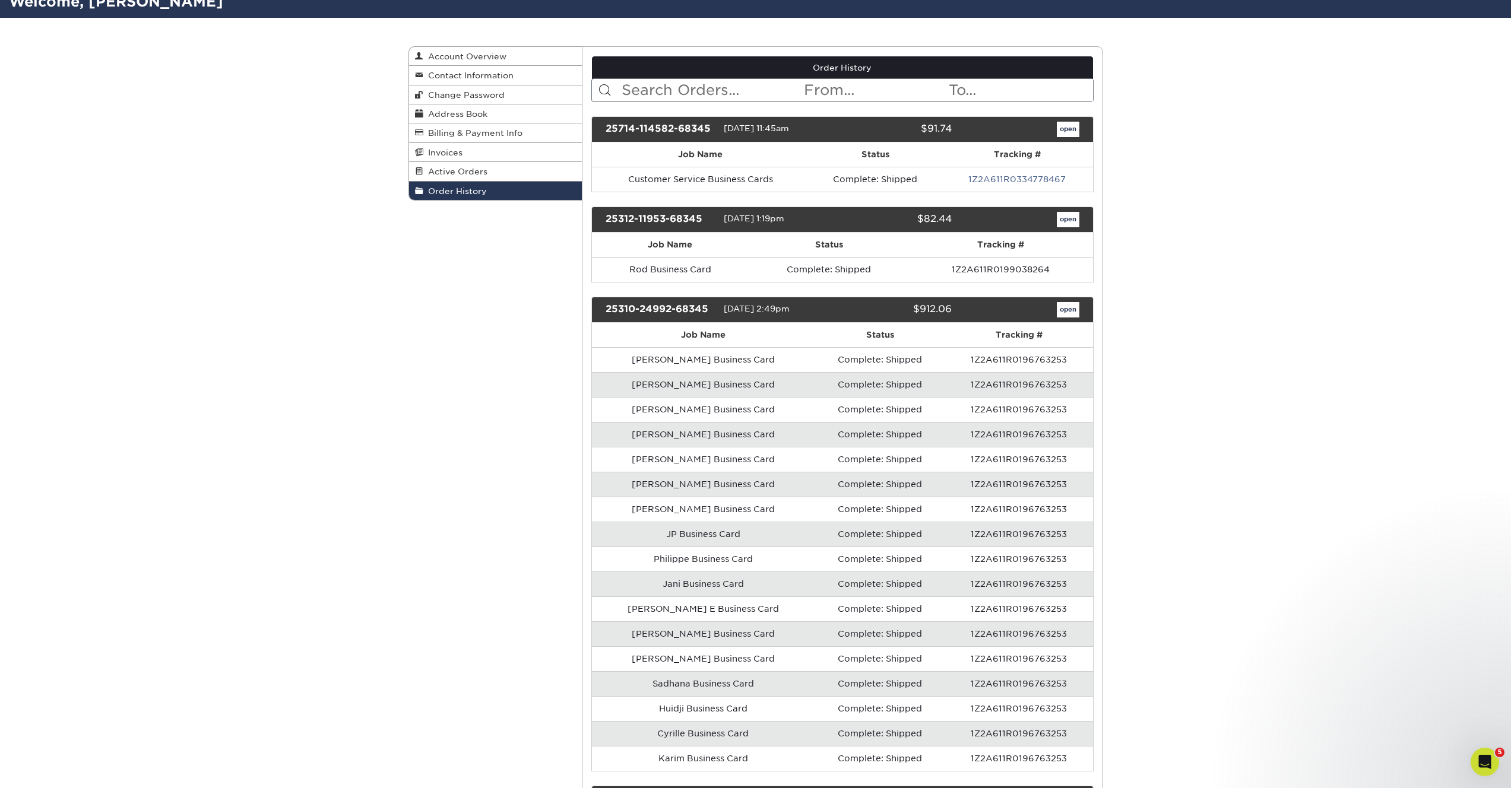
scroll to position [212, 0]
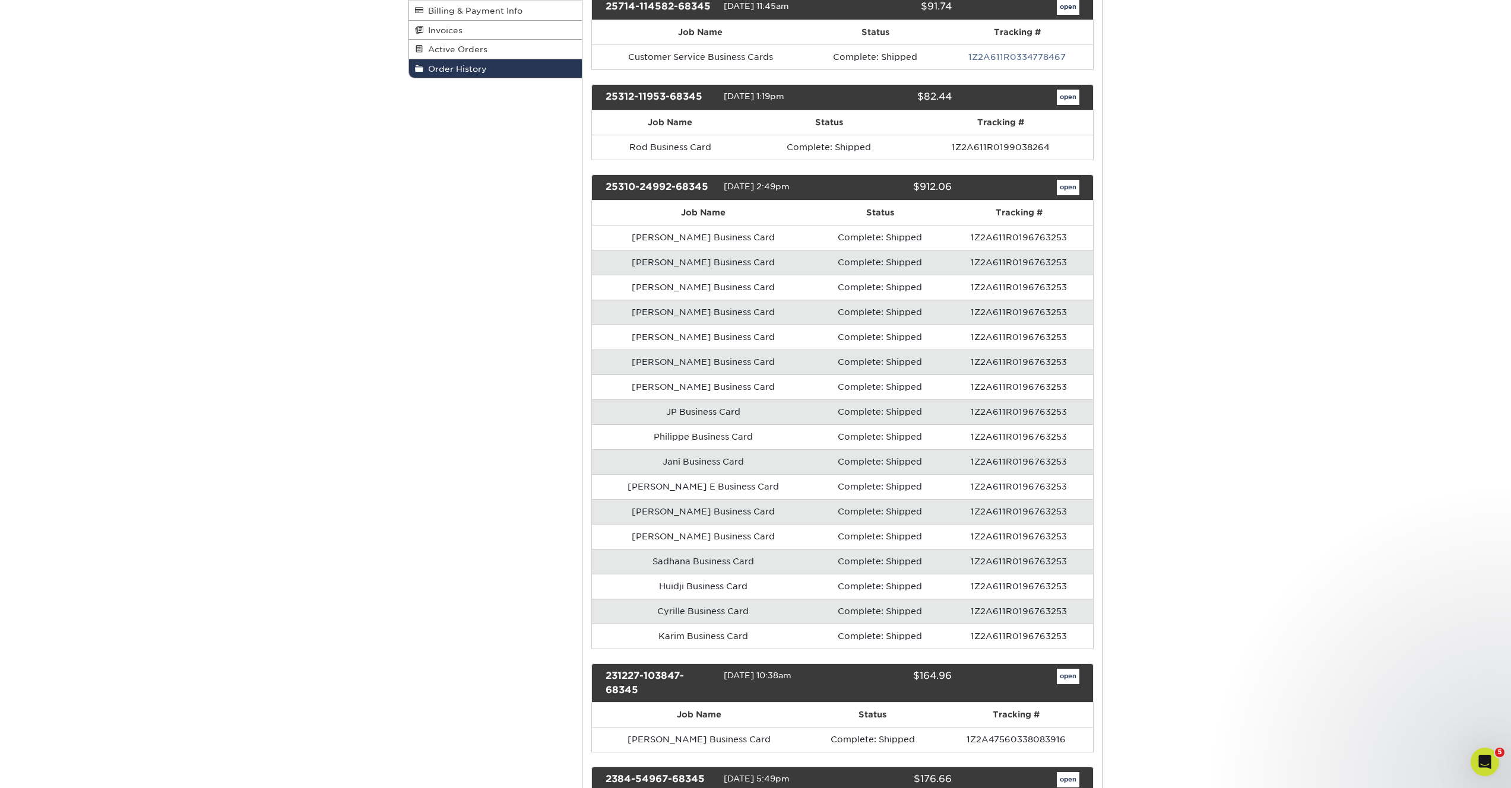
click at [677, 188] on div "25310-24992-68345" at bounding box center [660, 187] width 127 height 15
click at [1340, 405] on div "Order History Account Overview Contact Information Change Password Address Book…" at bounding box center [755, 688] width 1511 height 1585
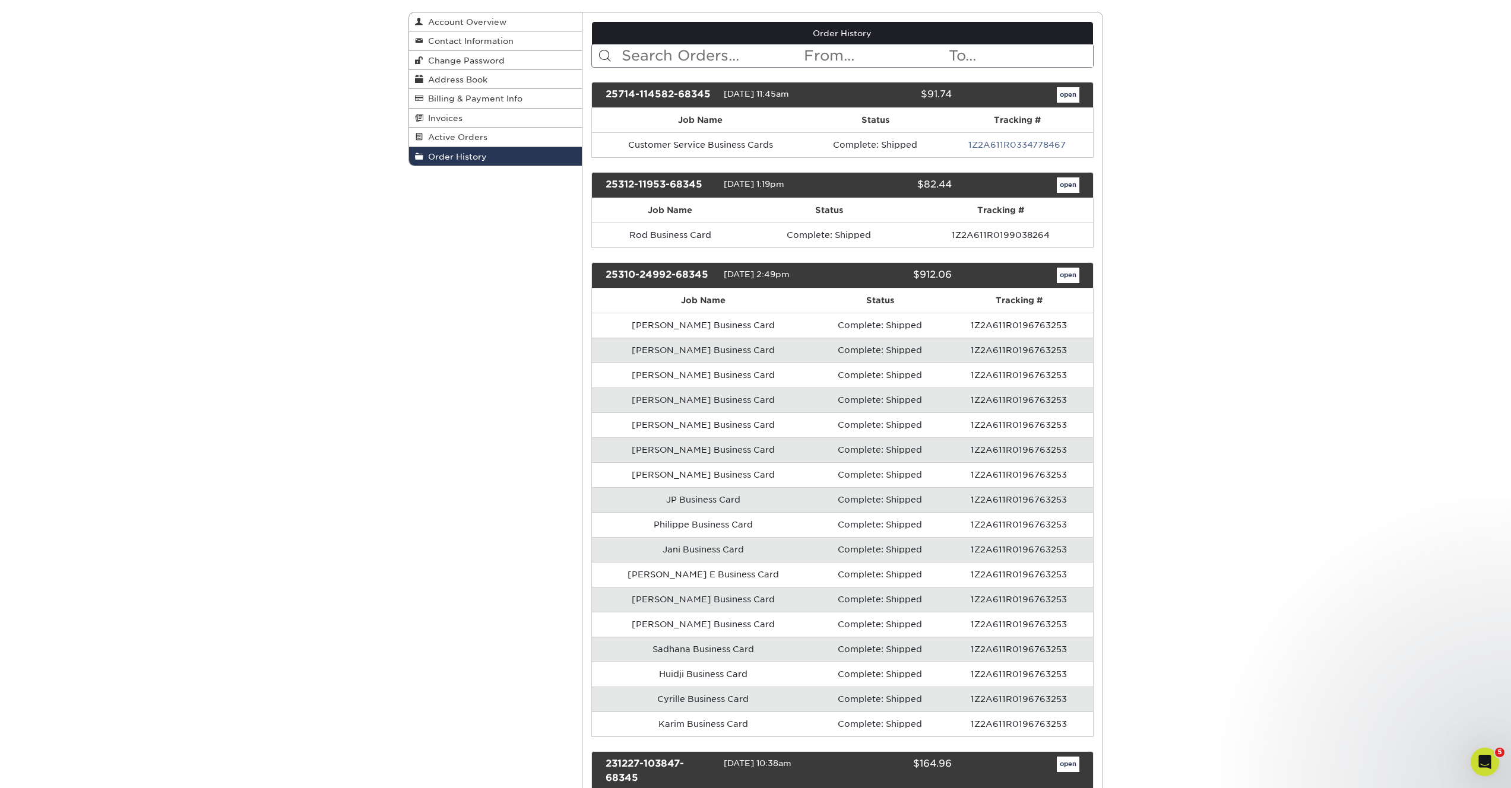
scroll to position [0, 0]
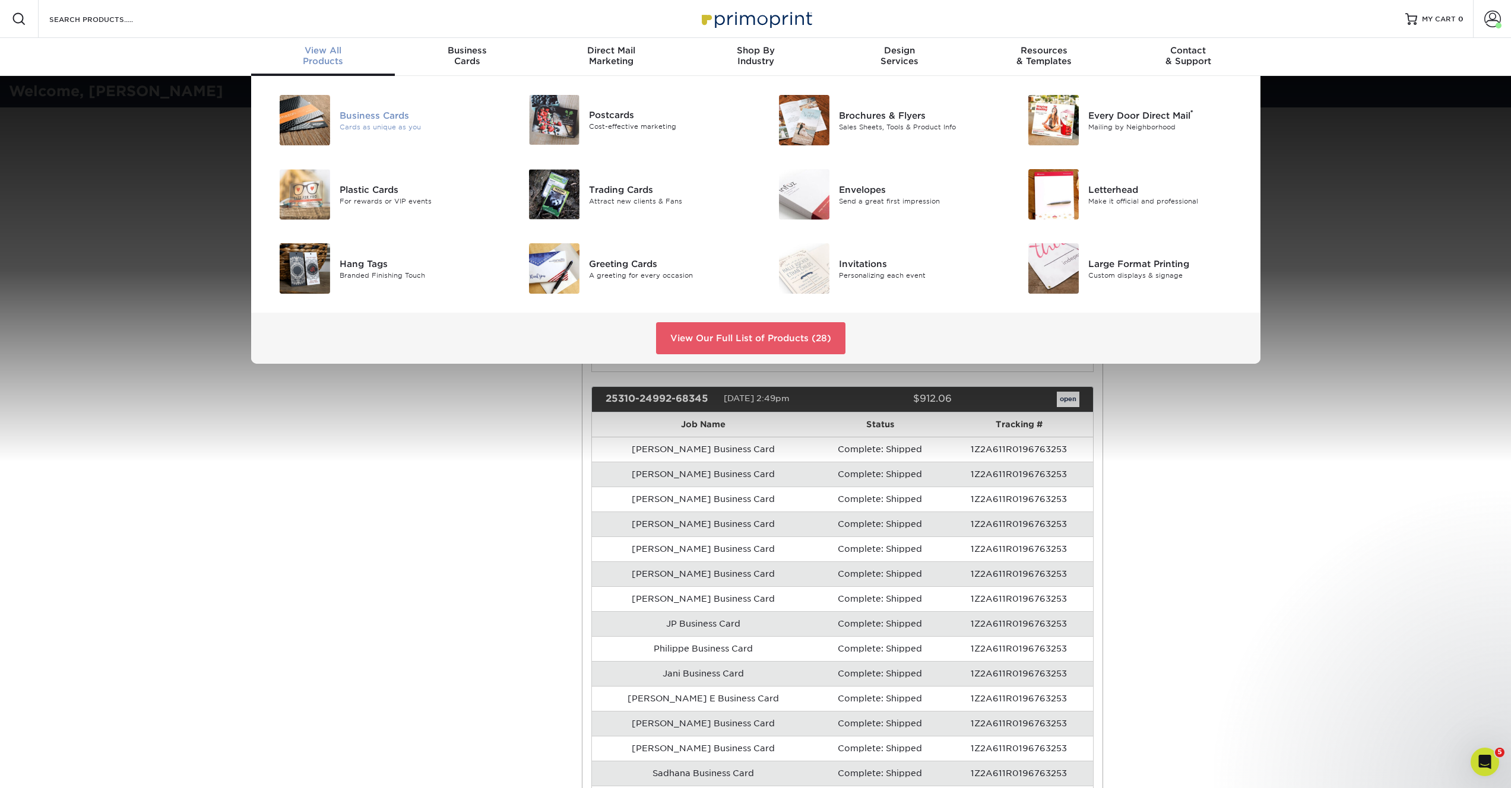
click at [362, 115] on div "Business Cards" at bounding box center [418, 115] width 157 height 13
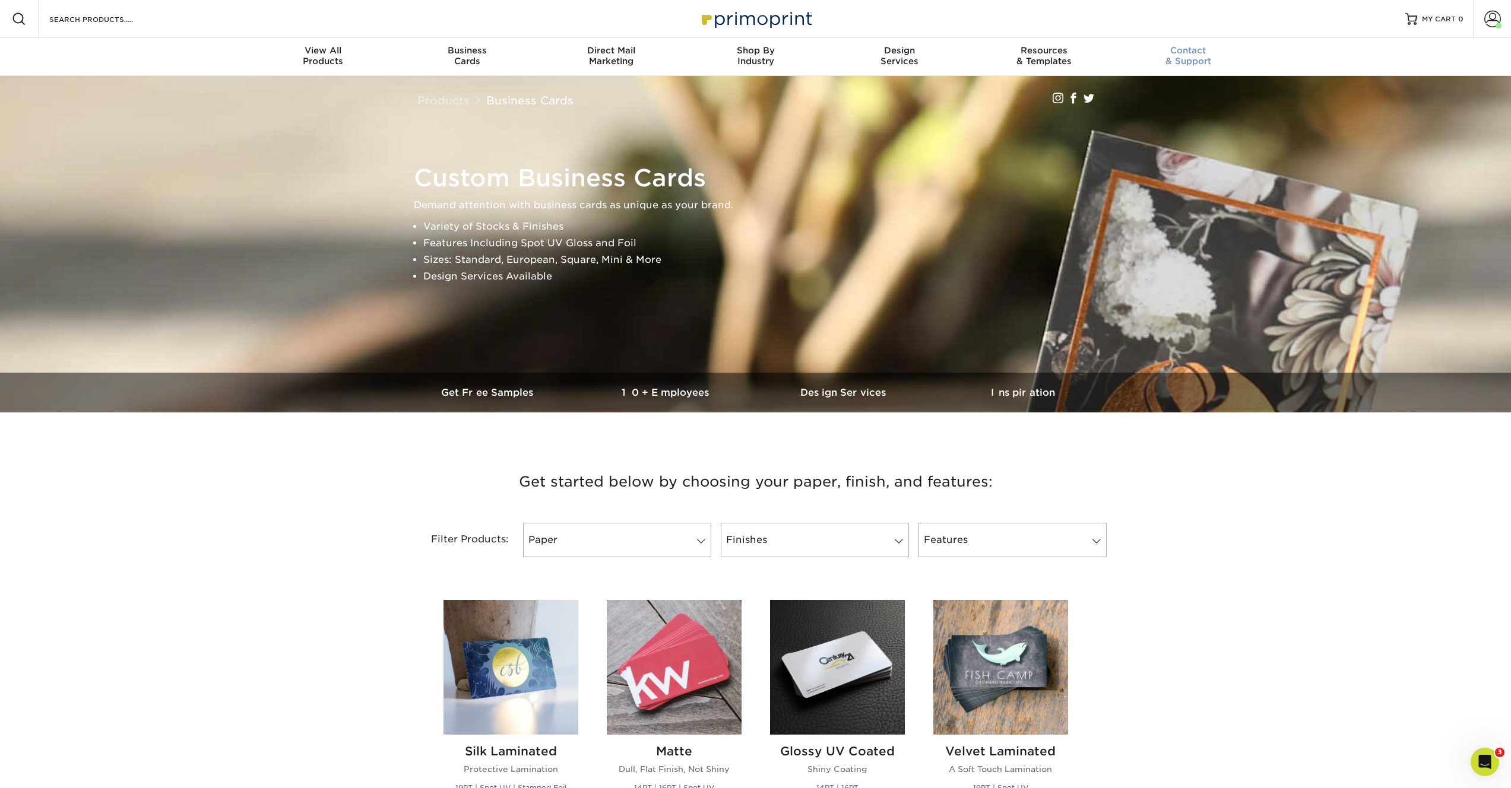
click at [1198, 51] on span "Contact" at bounding box center [1188, 50] width 144 height 11
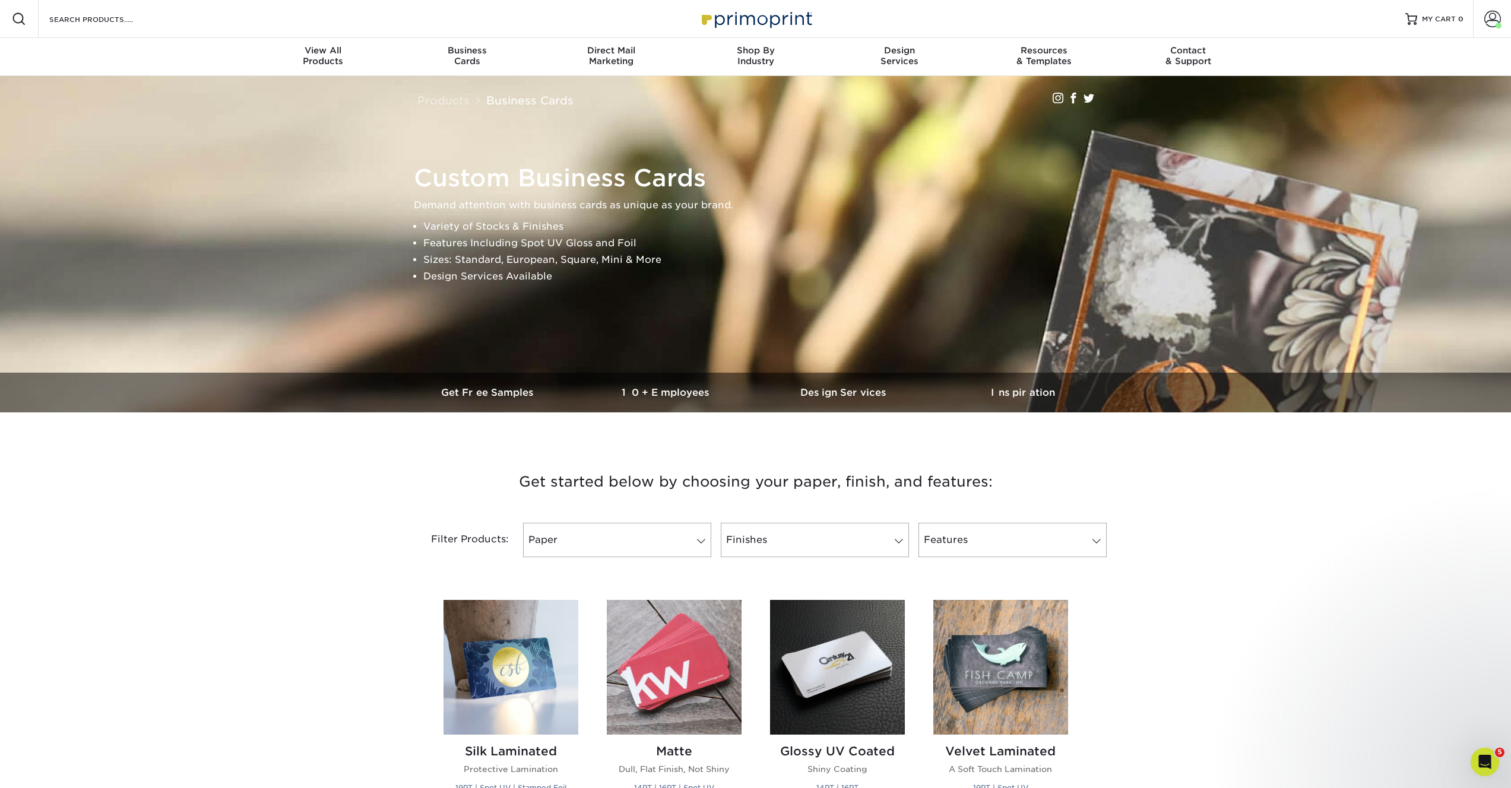
click at [1380, 81] on img at bounding box center [756, 244] width 3028 height 2019
click at [1503, 21] on link "Account" at bounding box center [1492, 19] width 38 height 38
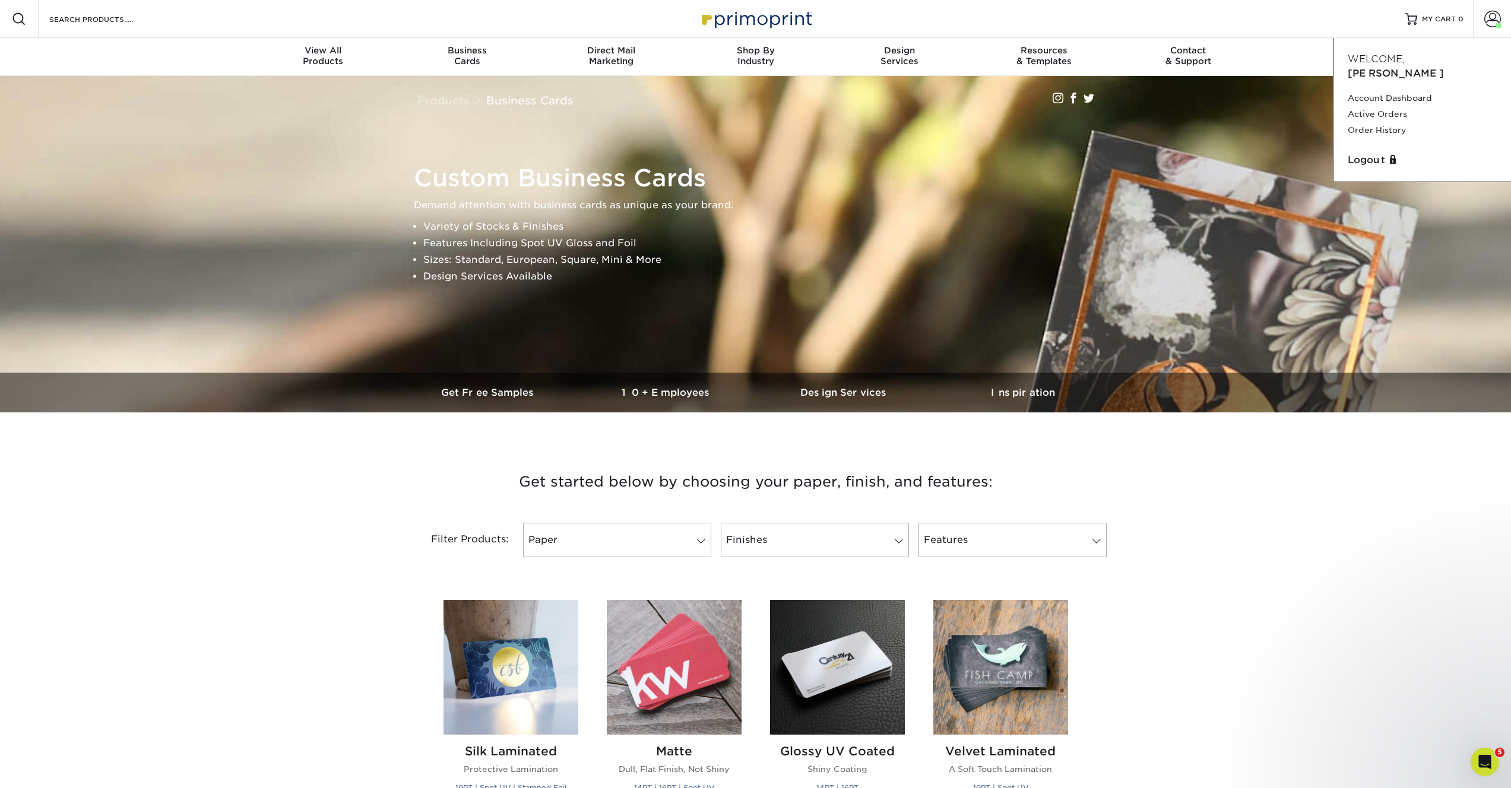
click at [1415, 68] on span "[PERSON_NAME]" at bounding box center [1396, 73] width 96 height 11
click at [1373, 122] on link "Order History" at bounding box center [1422, 130] width 149 height 16
